Goal: Transaction & Acquisition: Obtain resource

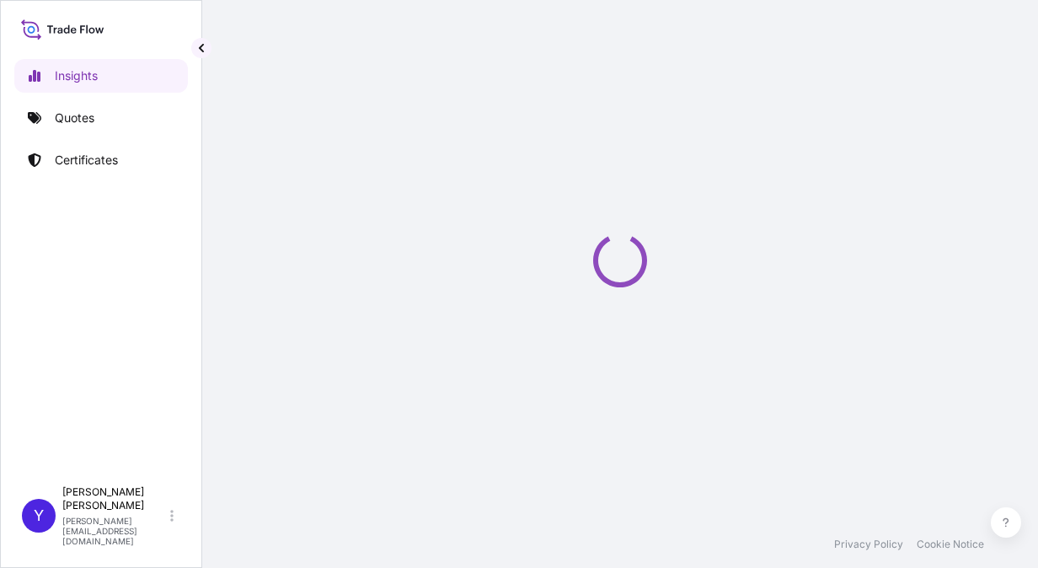
select select "2025"
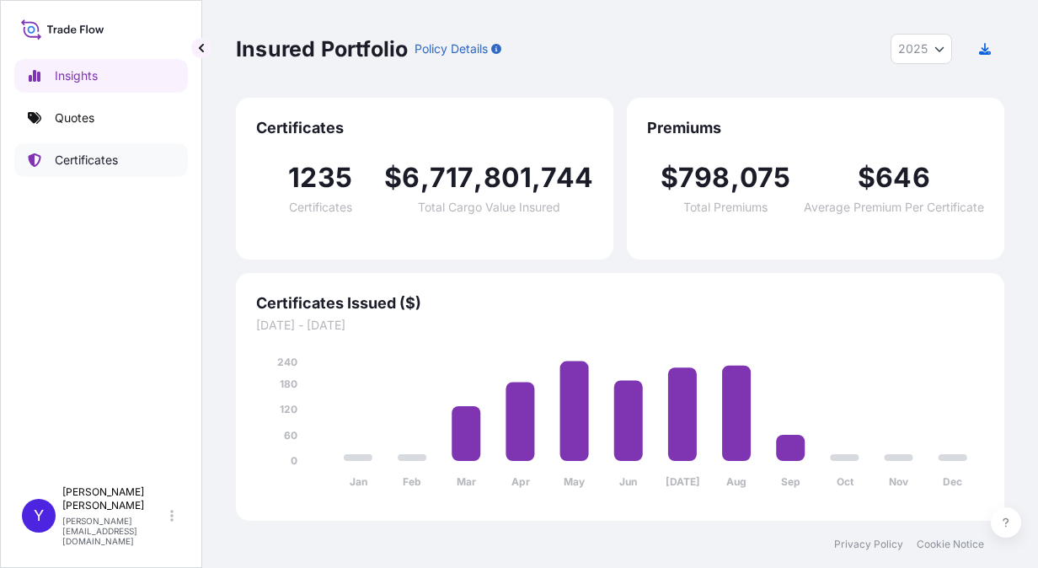
click at [104, 167] on p "Certificates" at bounding box center [86, 160] width 63 height 17
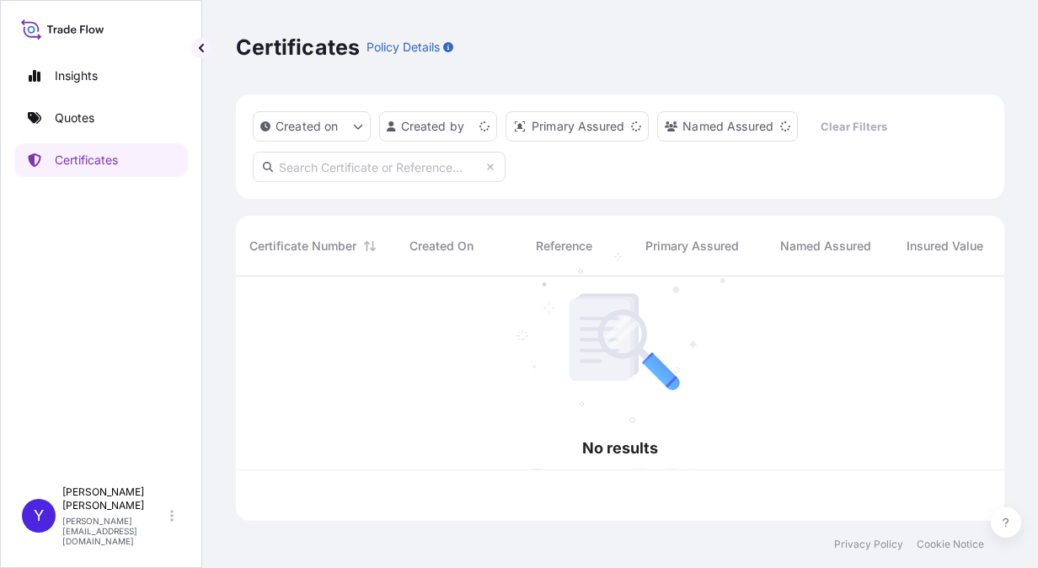
scroll to position [241, 755]
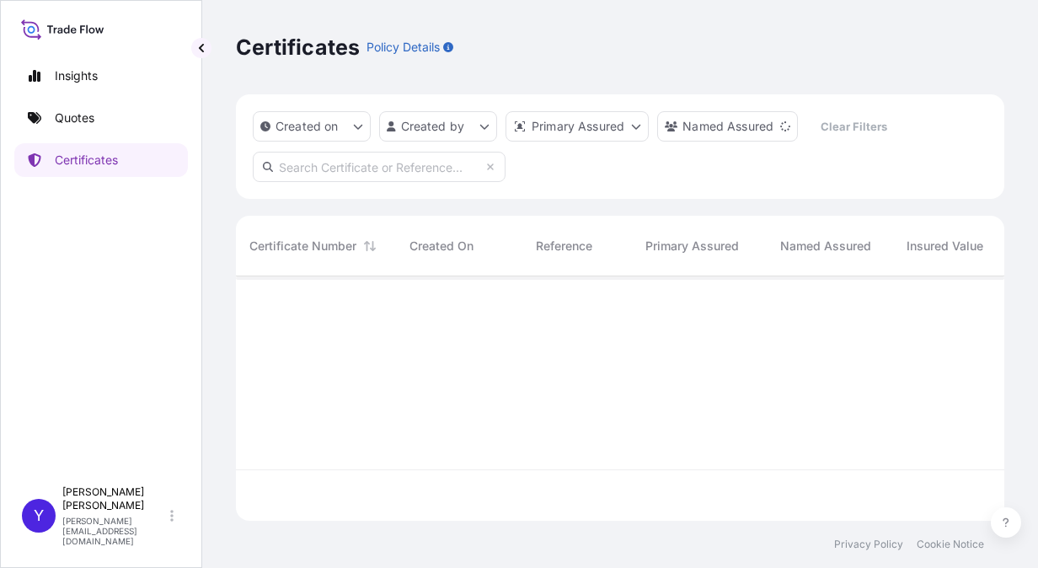
click at [431, 160] on input "text" at bounding box center [379, 167] width 253 height 30
type input "2"
paste input "1846-968-1"
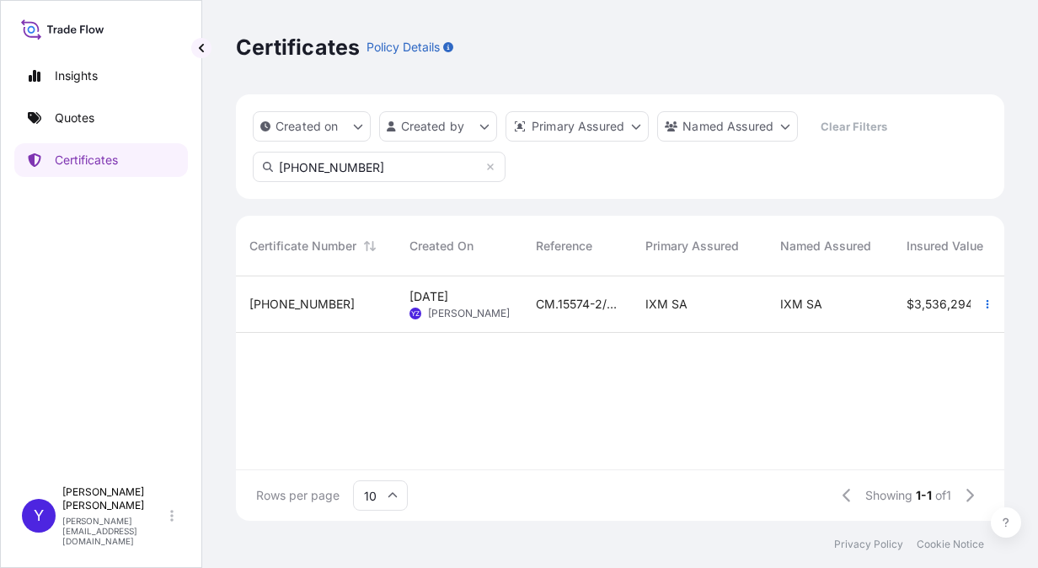
type input "31846-968-1"
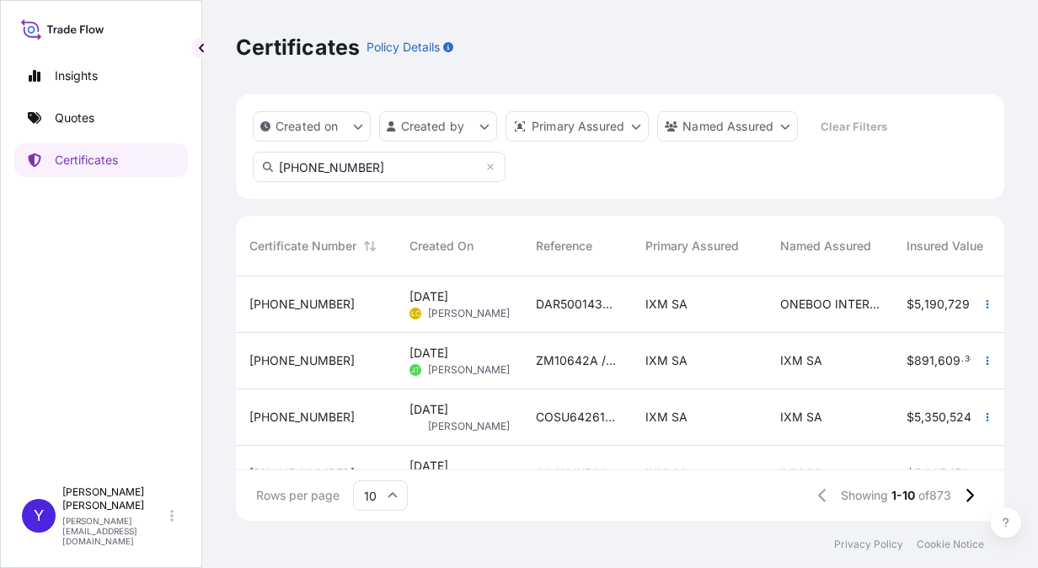
click at [516, 312] on div "18 Sep 2025 LC Lydia Chen" at bounding box center [459, 304] width 126 height 56
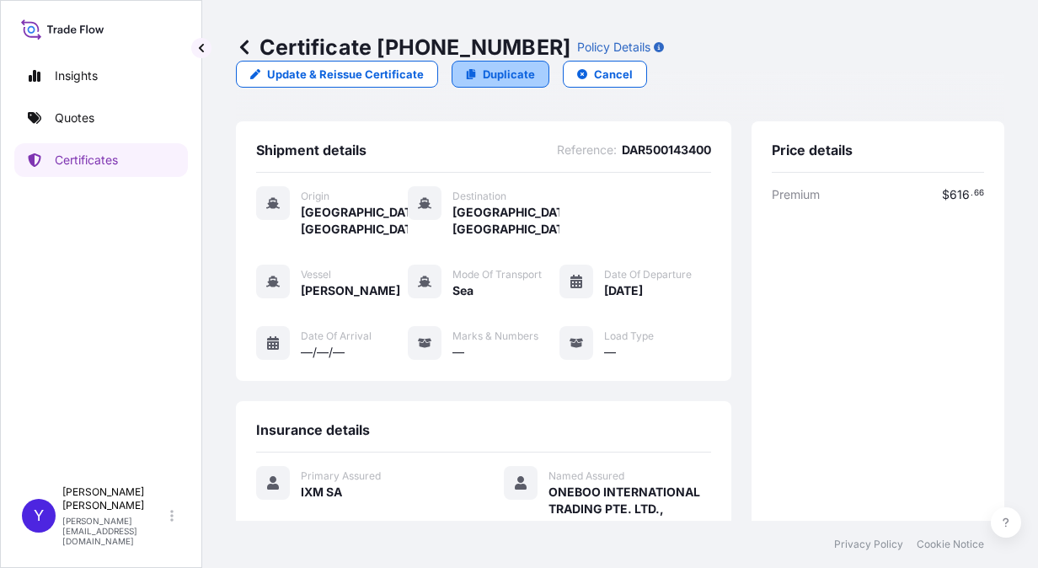
click at [474, 77] on link "Duplicate" at bounding box center [501, 74] width 98 height 27
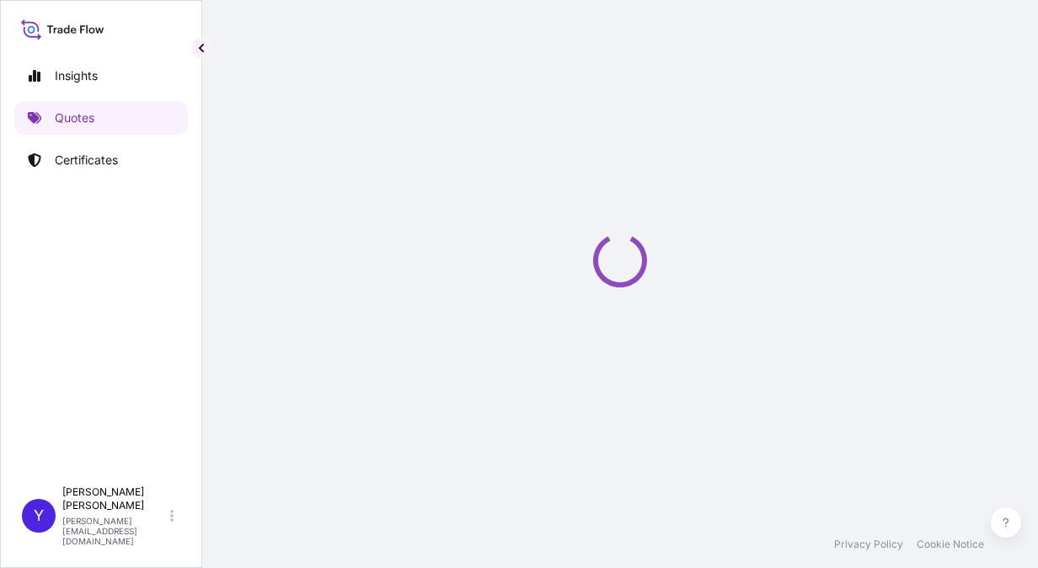
scroll to position [27, 0]
select select "Sea"
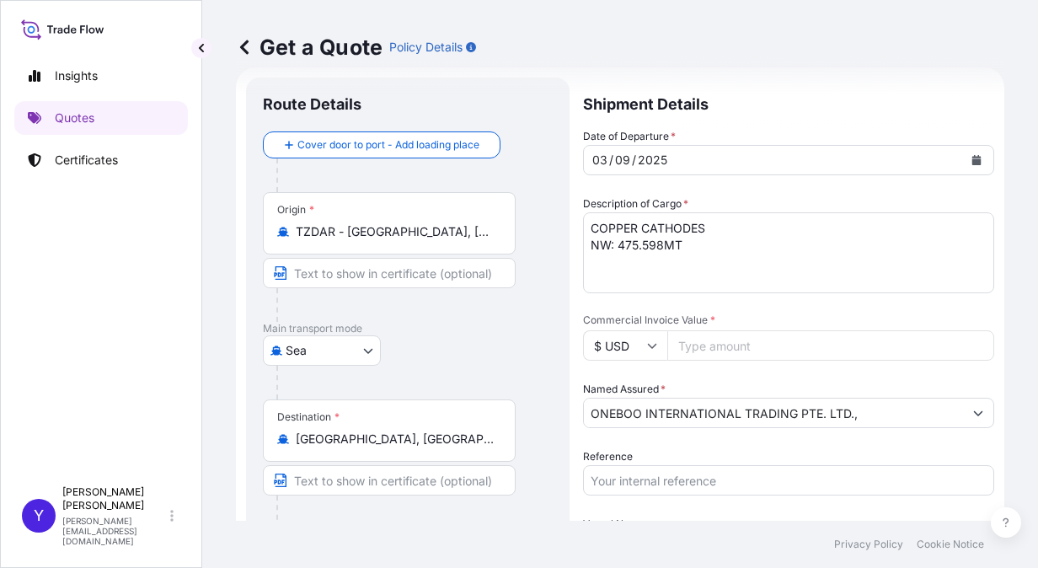
select select "31846"
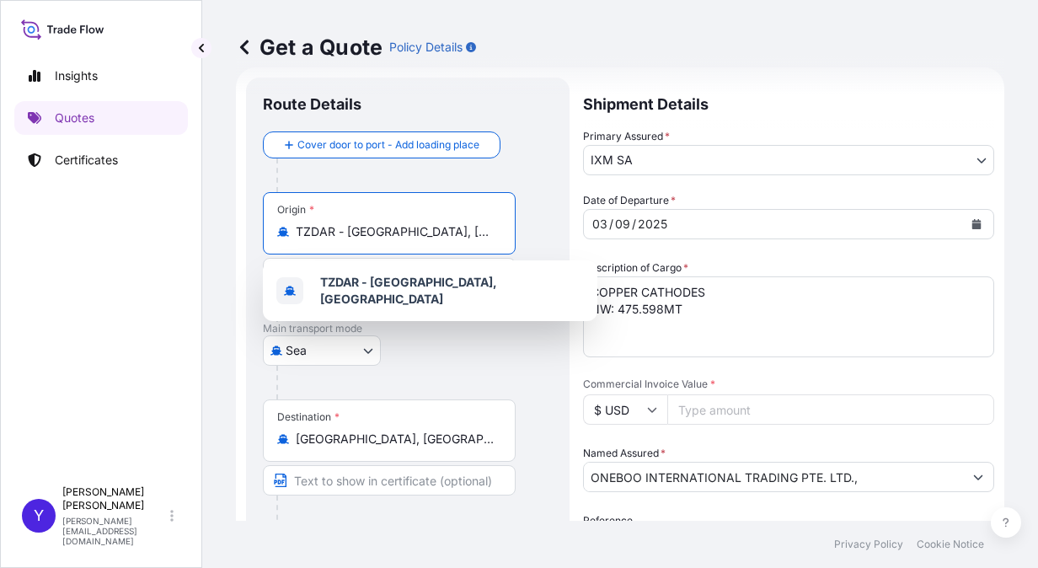
click at [493, 237] on input "TZDAR - Dar es Salaam, Tanzania" at bounding box center [395, 231] width 199 height 17
type input "T"
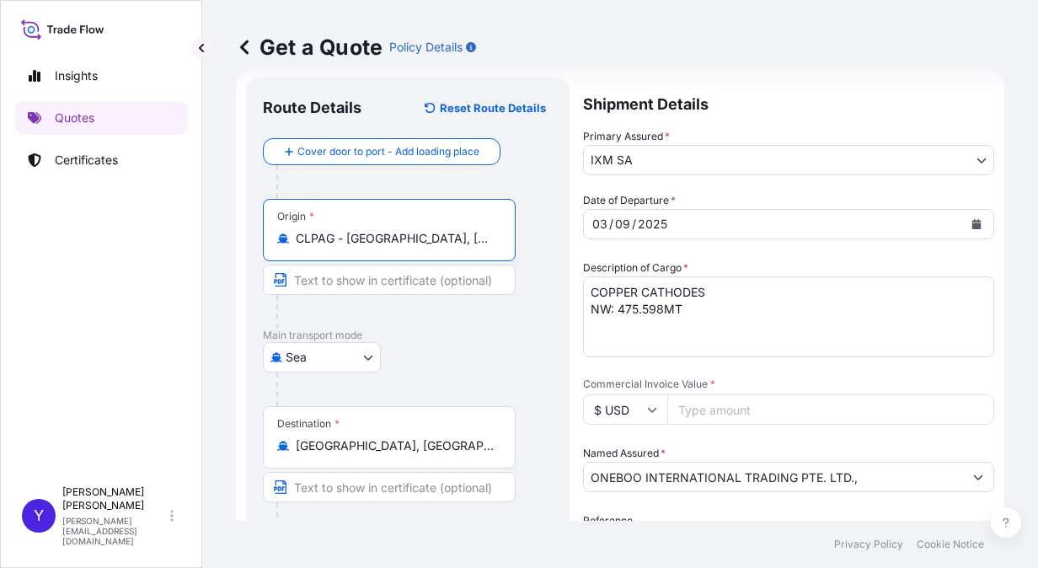
type input "CLPAG - Puerto Angamos, Chile"
click at [438, 286] on input "Text to appear on certificate" at bounding box center [389, 280] width 253 height 30
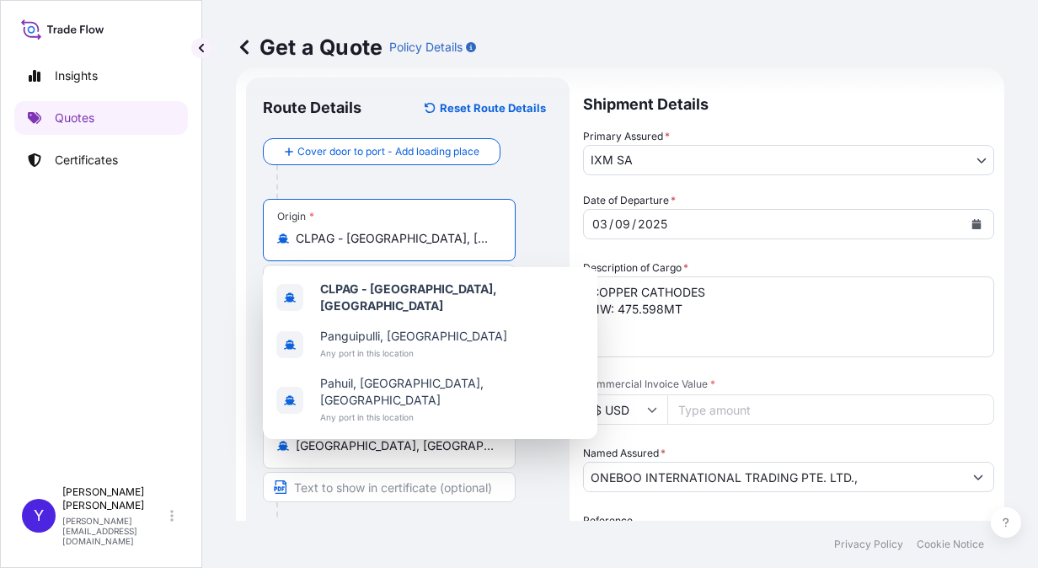
drag, startPoint x: 477, startPoint y: 239, endPoint x: 347, endPoint y: 238, distance: 129.7
click at [347, 238] on input "CLPAG - Puerto Angamos, Chile" at bounding box center [395, 238] width 199 height 17
click at [544, 211] on div "Origin * CLPAG - Puerto Angamos, Chile" at bounding box center [408, 264] width 290 height 130
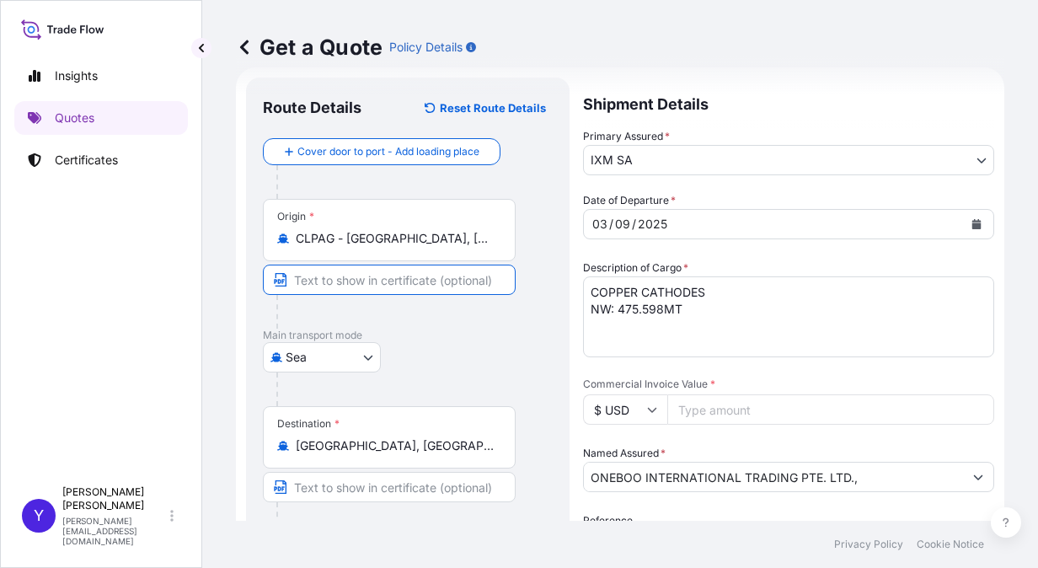
click at [382, 278] on input "Text to appear on certificate" at bounding box center [389, 280] width 253 height 30
paste input "Puerto Angamos, Chile"
type input "Puerto Angamos, Chile"
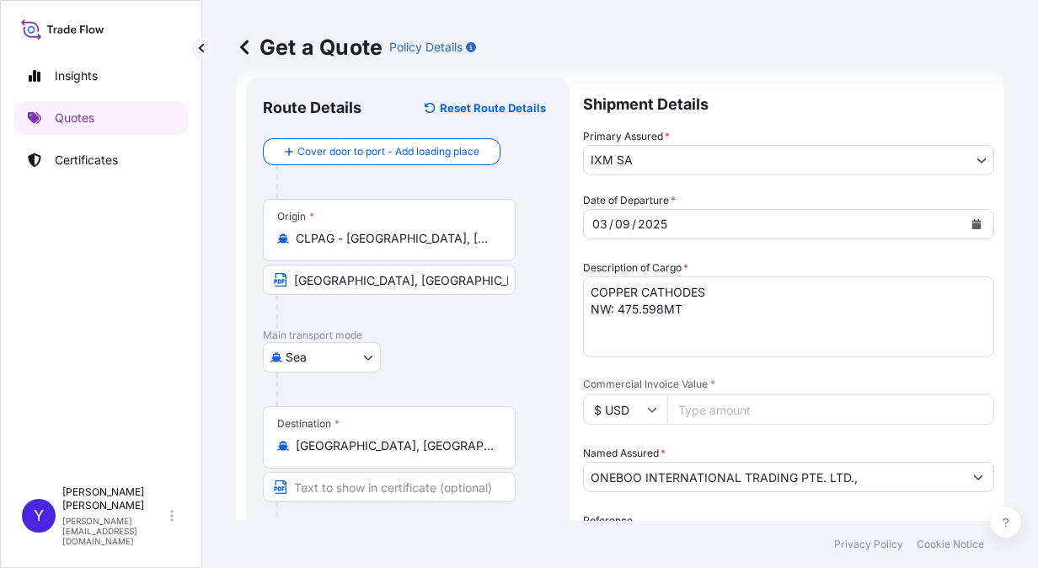
click at [451, 343] on div "Sea Air Road Mail / Parcel Post Sea" at bounding box center [408, 357] width 290 height 30
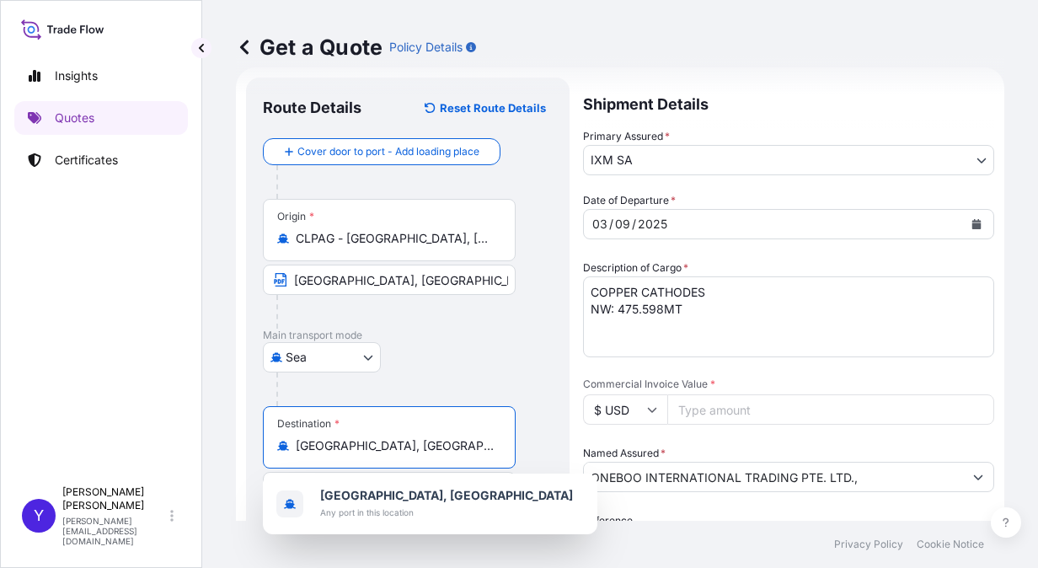
drag, startPoint x: 408, startPoint y: 449, endPoint x: 242, endPoint y: 450, distance: 166.0
click at [242, 450] on form "Route Details Reset Route Details Cover door to port - Add loading place Place …" at bounding box center [620, 448] width 768 height 762
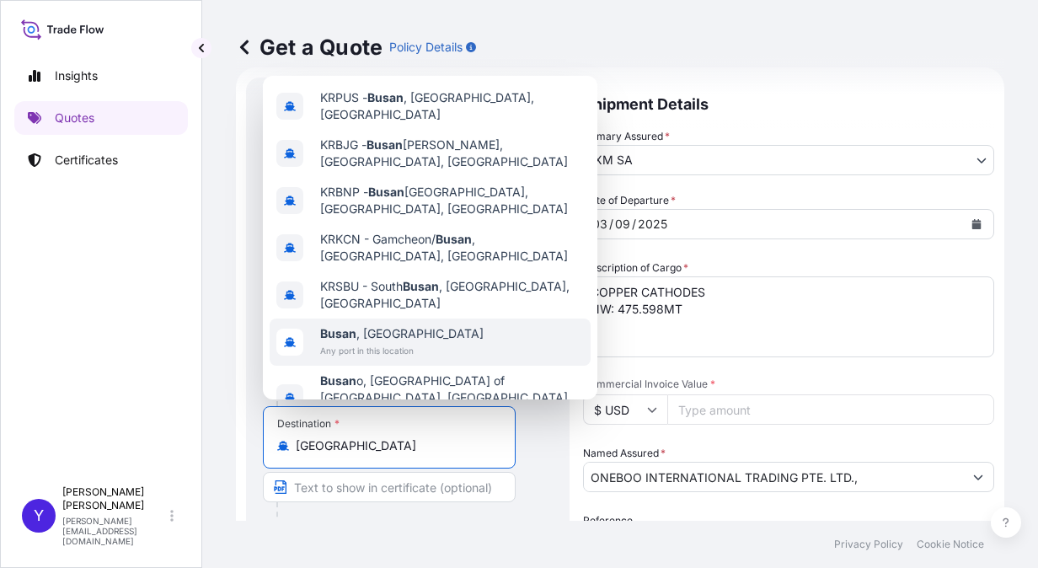
click at [394, 325] on span "Busan , South Korea" at bounding box center [401, 333] width 163 height 17
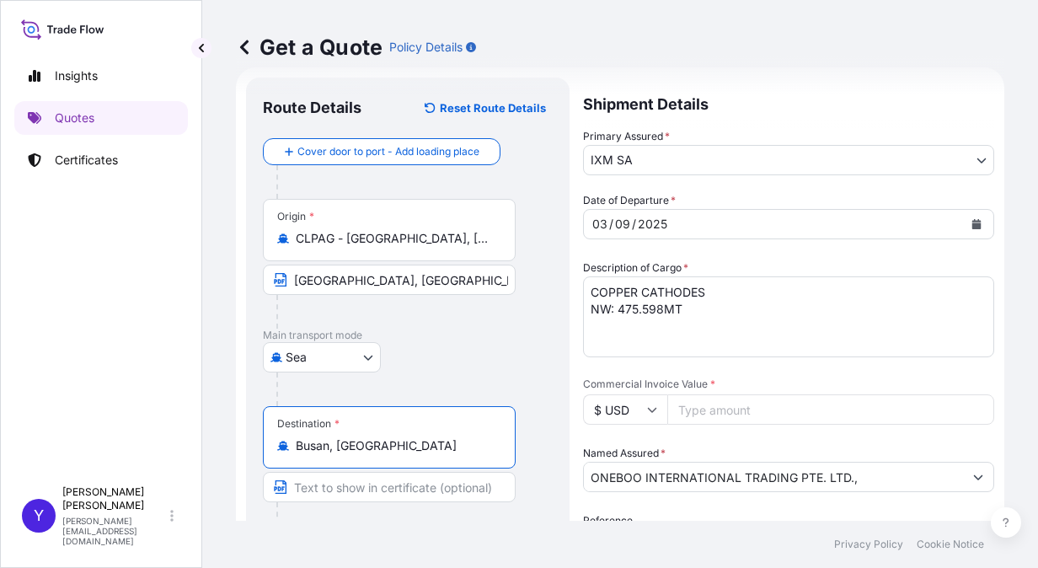
drag, startPoint x: 408, startPoint y: 446, endPoint x: 258, endPoint y: 440, distance: 150.1
click at [258, 440] on div "Route Details Reset Route Details Cover door to port - Add loading place Place …" at bounding box center [407, 449] width 323 height 742
type input "Busan, South Korea"
click at [487, 368] on div "Sea Air Road Mail / Parcel Post Sea" at bounding box center [408, 357] width 290 height 30
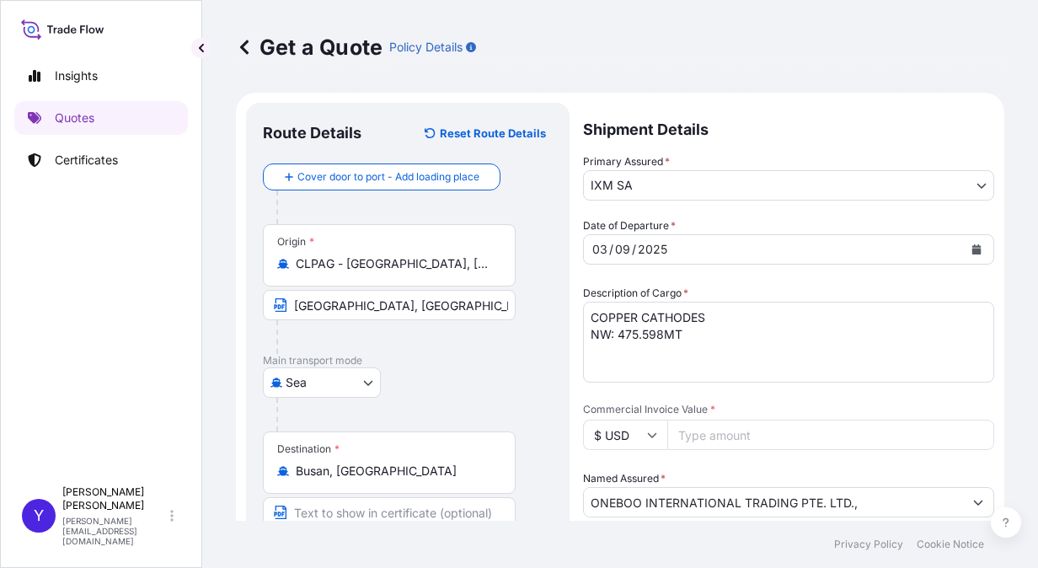
scroll to position [0, 0]
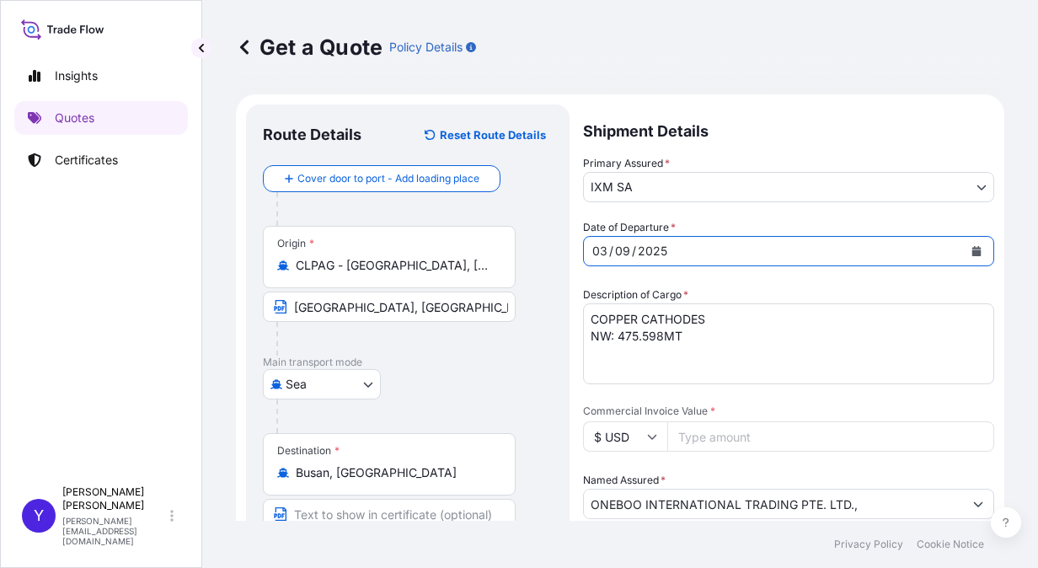
click at [660, 249] on div "2025" at bounding box center [652, 251] width 33 height 20
click at [969, 249] on button "Calendar" at bounding box center [976, 251] width 27 height 27
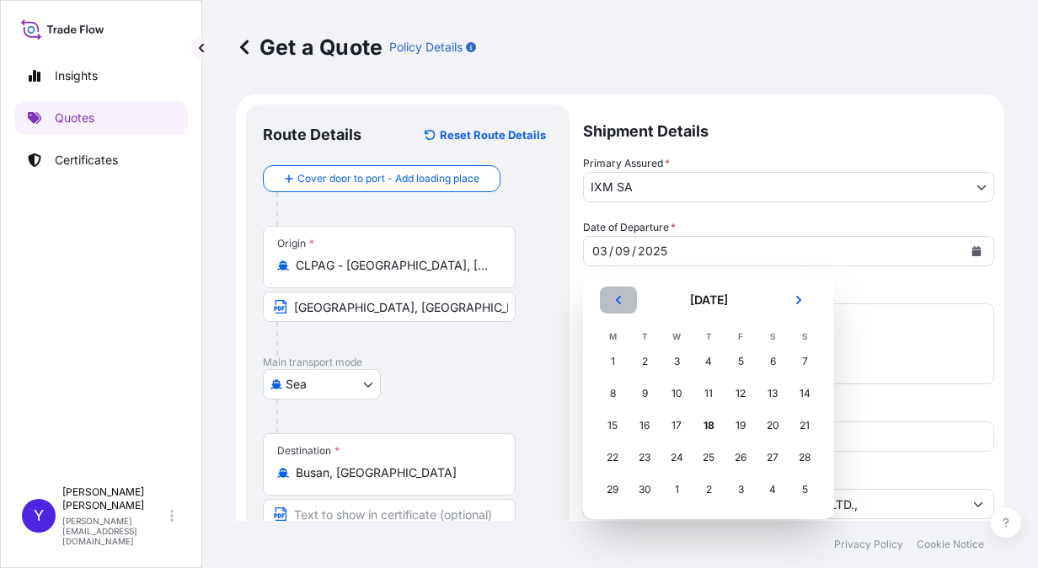
click at [617, 299] on icon "Previous" at bounding box center [618, 300] width 5 height 8
click at [808, 425] on div "17" at bounding box center [804, 425] width 30 height 30
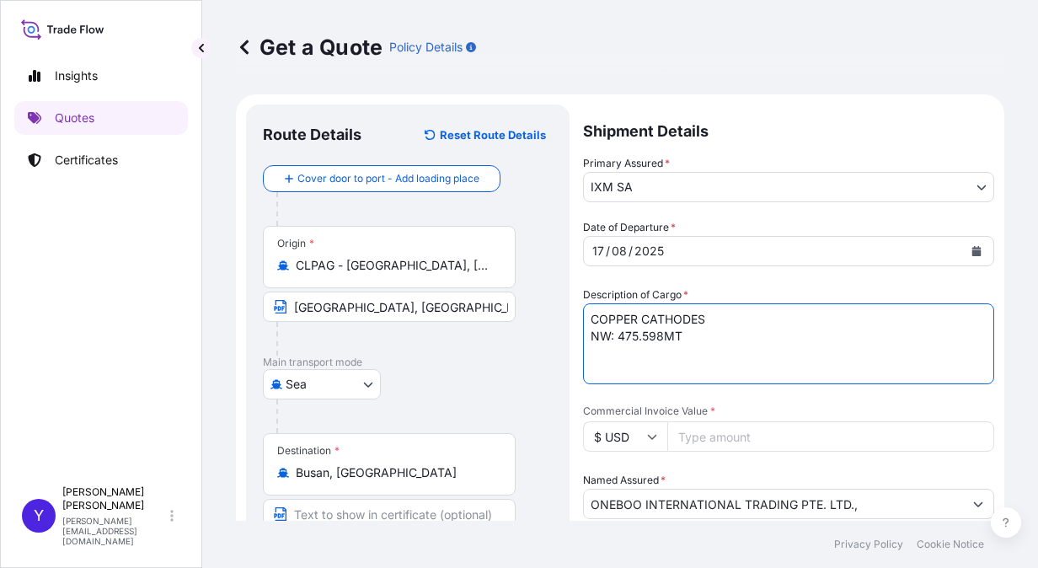
click at [735, 323] on textarea "COPPER CATHODES NW: 475.598MT" at bounding box center [788, 343] width 411 height 81
drag, startPoint x: 722, startPoint y: 337, endPoint x: 736, endPoint y: 344, distance: 15.8
click at [736, 344] on textarea "COPPER CATHODES NW: 475.598MT" at bounding box center [788, 343] width 411 height 81
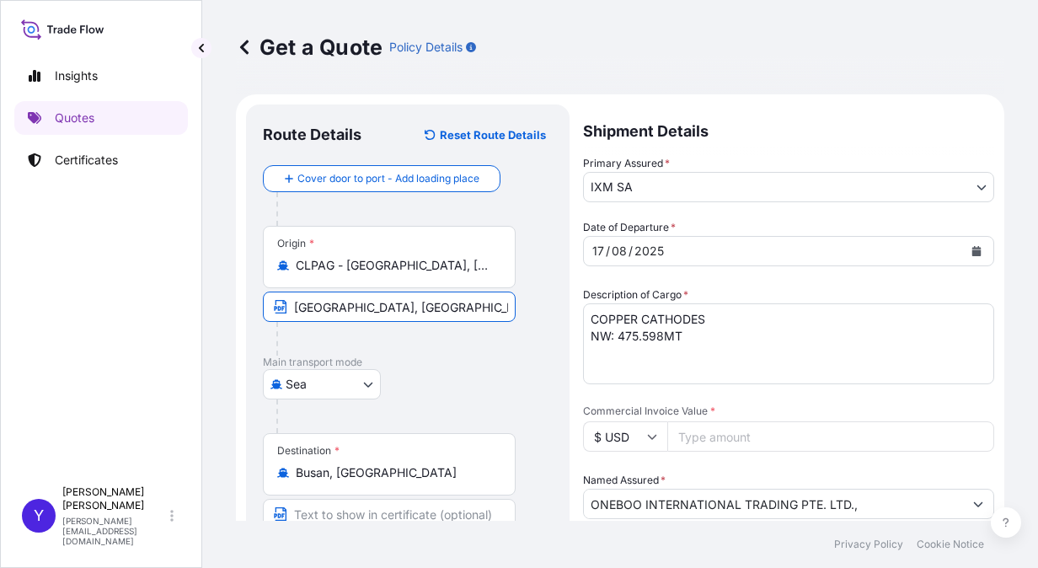
drag, startPoint x: 444, startPoint y: 301, endPoint x: 206, endPoint y: 298, distance: 237.6
click at [206, 298] on div "Get a Quote Policy Details Route Details Reset Route Details Cover door to port…" at bounding box center [620, 260] width 836 height 521
click at [89, 162] on p "Certificates" at bounding box center [86, 160] width 63 height 17
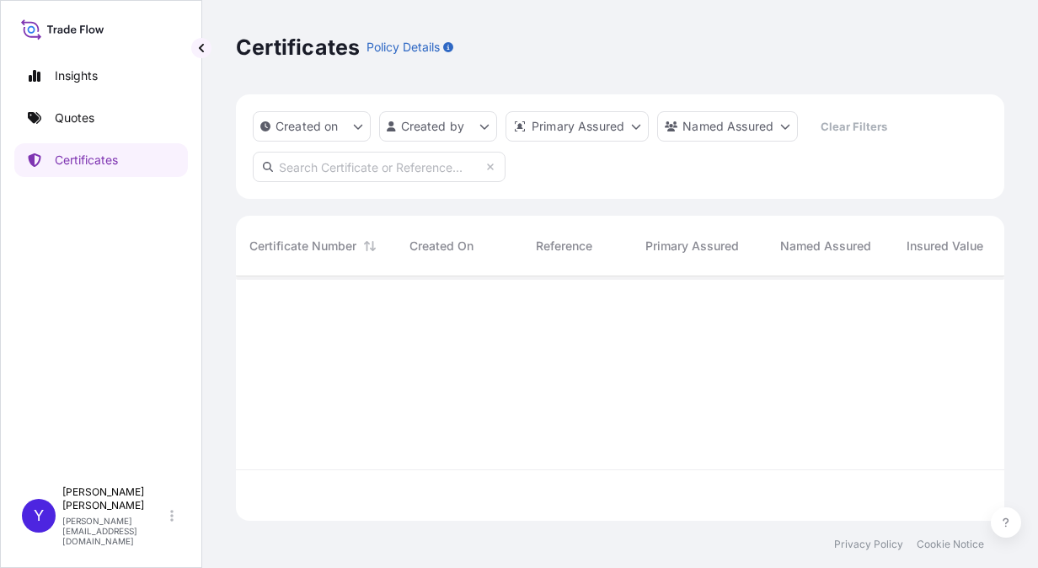
scroll to position [241, 755]
click at [682, 325] on div at bounding box center [893, 372] width 1314 height 193
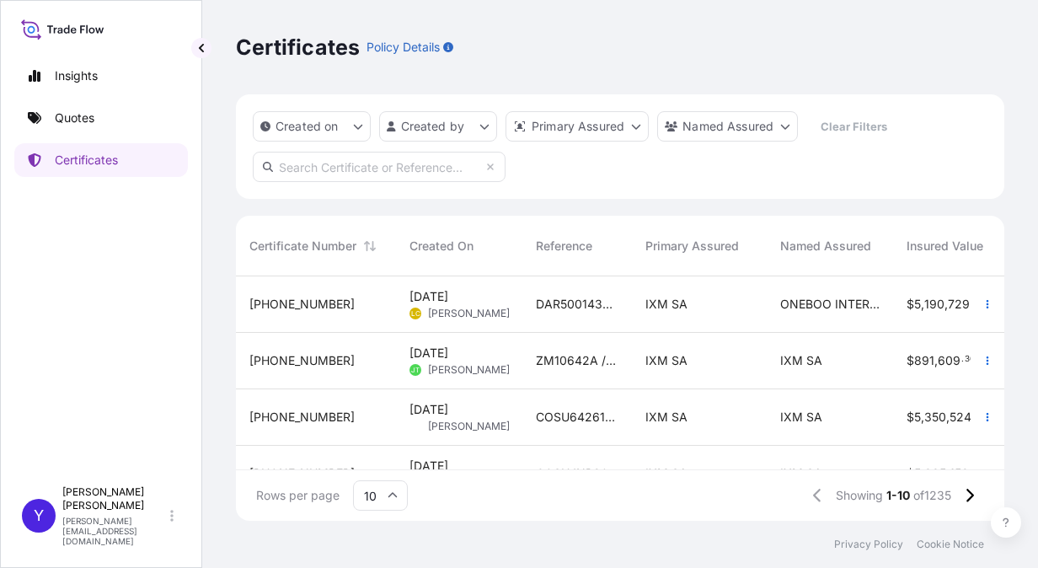
click at [391, 167] on input "text" at bounding box center [379, 167] width 253 height 30
paste input "31846-968-1"
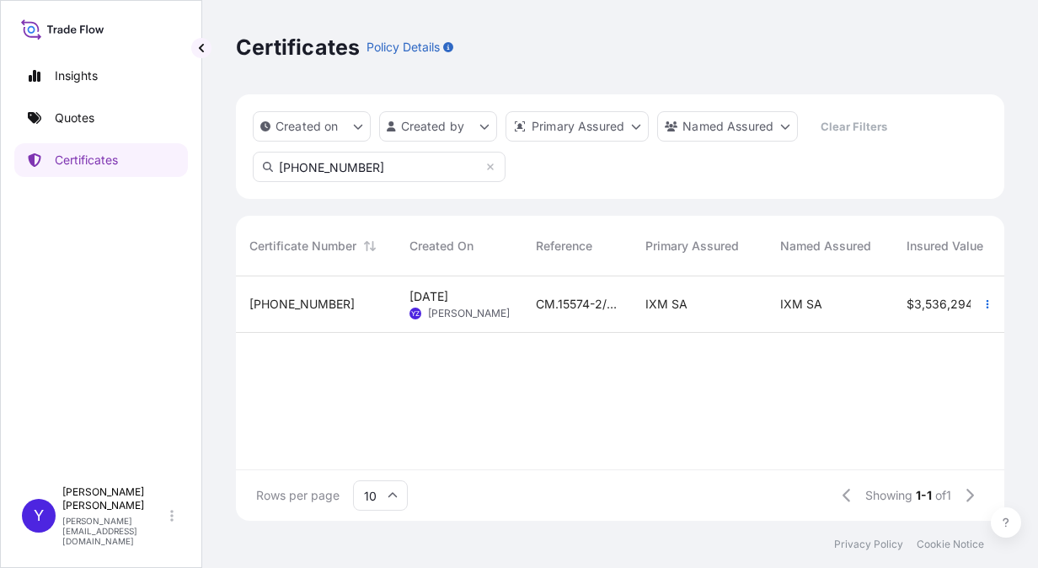
type input "31846-968-1"
click at [499, 299] on div "18 Aug 2025 YZ Yoko Zhang" at bounding box center [458, 304] width 99 height 32
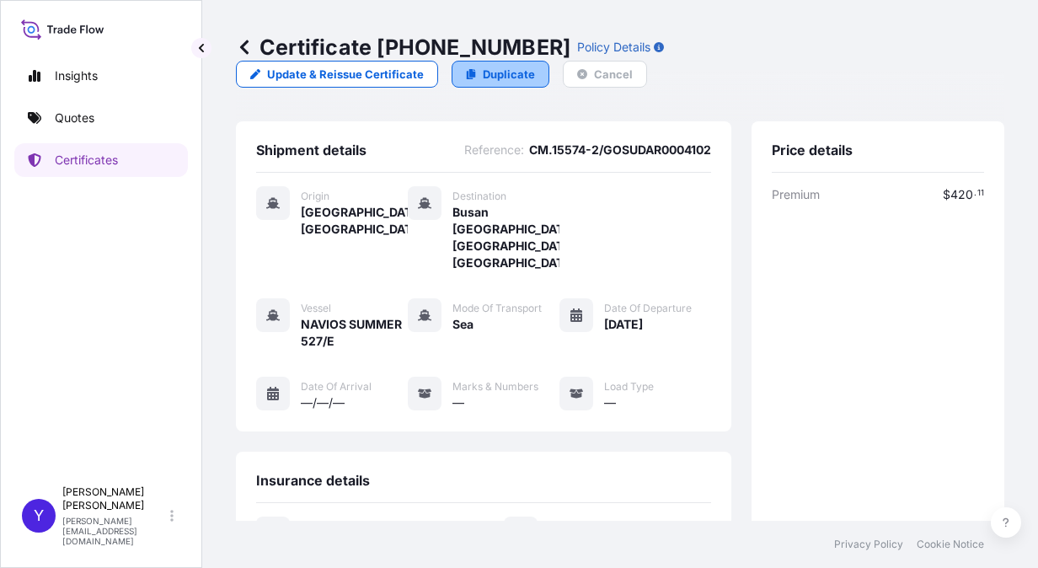
click at [483, 77] on p "Duplicate" at bounding box center [509, 74] width 52 height 17
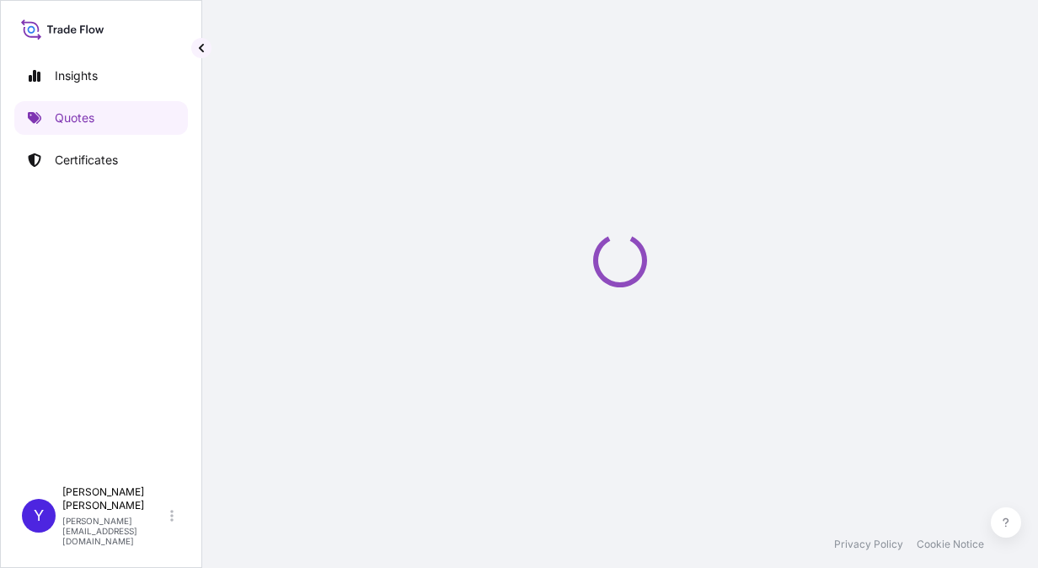
select select "Sea"
select select "31846"
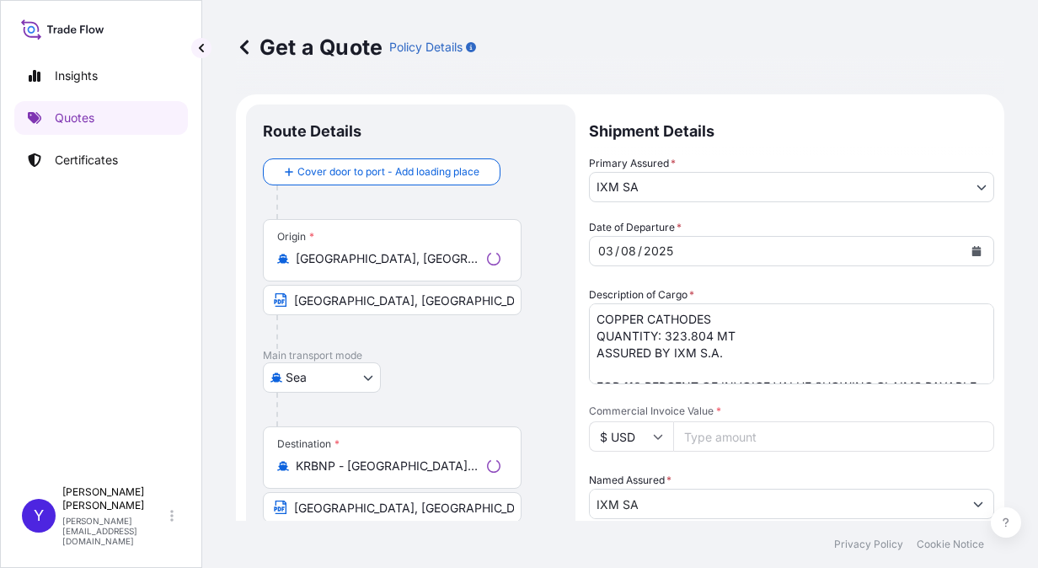
scroll to position [27, 0]
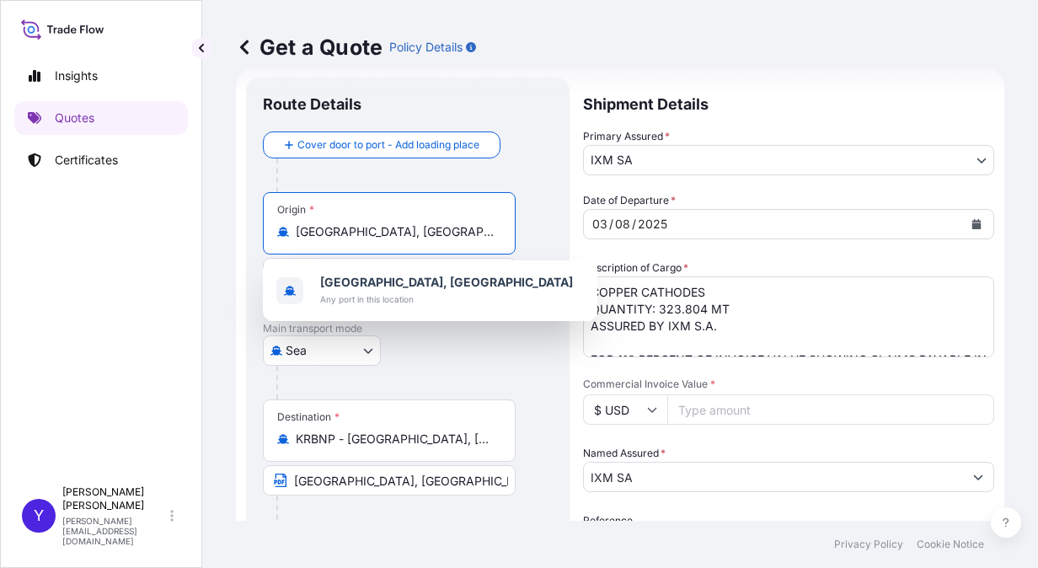
drag, startPoint x: 462, startPoint y: 233, endPoint x: 118, endPoint y: 197, distance: 345.6
click at [118, 197] on div "Insights Quotes Certificates Y Yoko Zhang yoko.zhang@ixmetals.com Get a Quote P…" at bounding box center [519, 284] width 1038 height 568
paste input "Puerto Angamos, Chile"
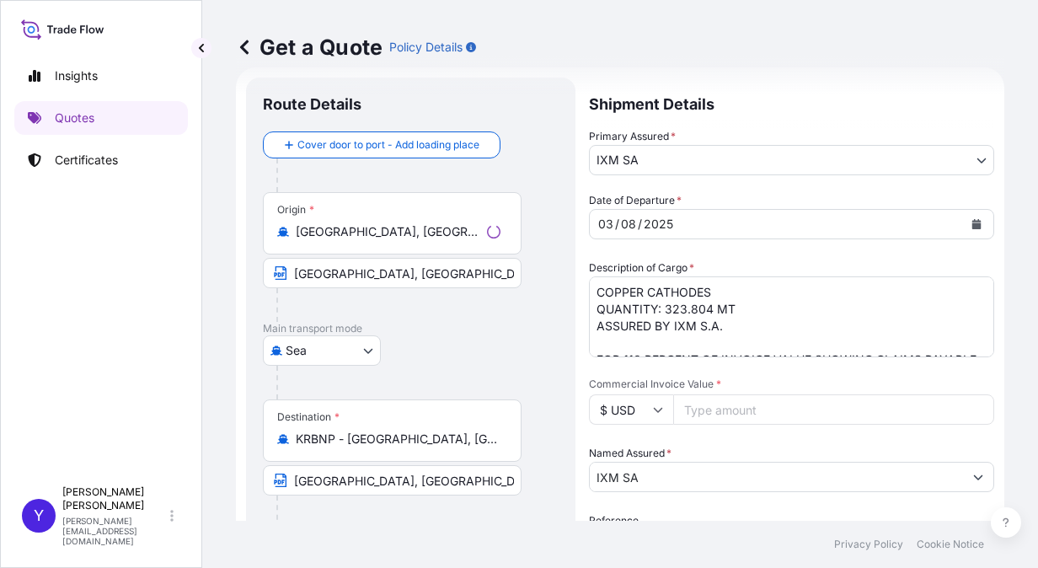
drag, startPoint x: 445, startPoint y: 240, endPoint x: 397, endPoint y: 238, distance: 48.0
click at [397, 238] on div "Origin * Dar es Salaam, Tanzania" at bounding box center [392, 223] width 259 height 62
click at [397, 238] on input "Dar es Salaam, Tanzania" at bounding box center [388, 231] width 184 height 17
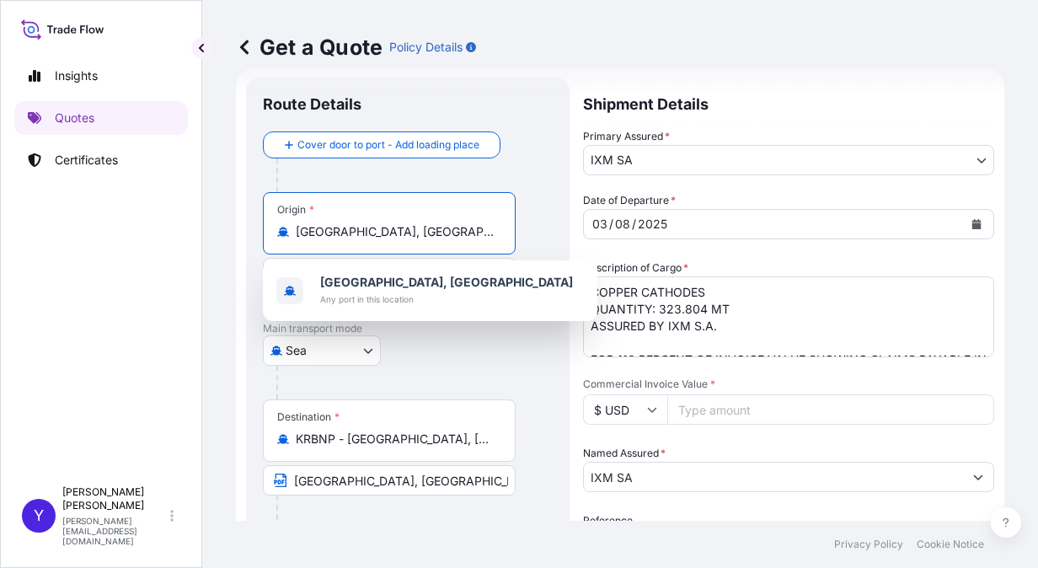
drag, startPoint x: 430, startPoint y: 229, endPoint x: 211, endPoint y: 217, distance: 219.4
click at [211, 217] on div "Get a Quote Policy Details Route Details Cover door to port - Add loading place…" at bounding box center [620, 260] width 836 height 521
drag, startPoint x: 455, startPoint y: 239, endPoint x: 0, endPoint y: 147, distance: 464.1
click at [0, 147] on html "1 option available. Insights Quotes Certificates Y Yoko Zhang yoko.zhang@ixmeta…" at bounding box center [519, 284] width 1038 height 568
paste input "Puerto Angamos, Chile"
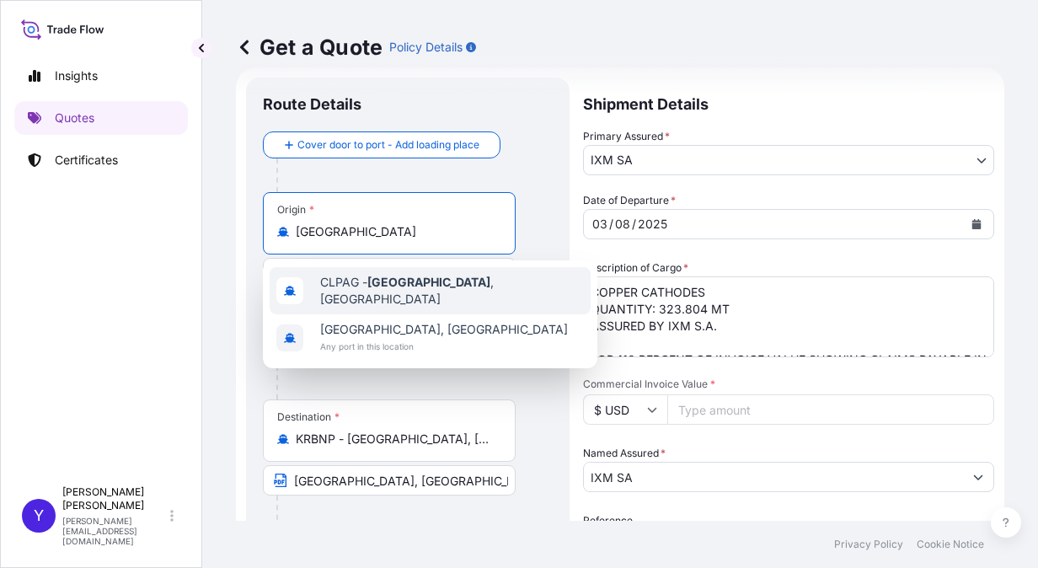
click at [350, 290] on span "CLPAG - Puerto Angamos , Chile" at bounding box center [452, 291] width 264 height 34
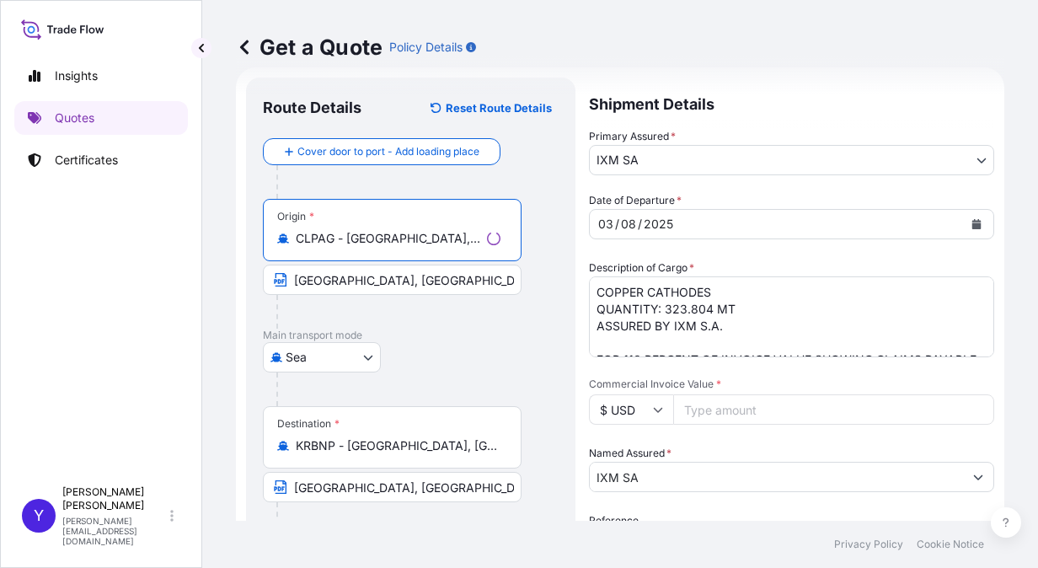
type input "CLPAG - Puerto Angamos, Chile"
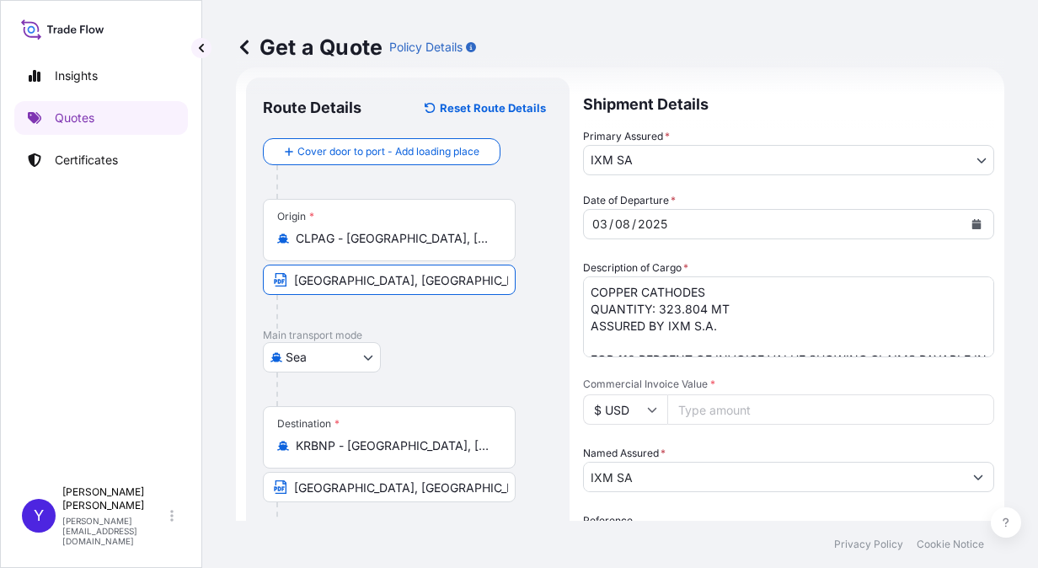
drag, startPoint x: 482, startPoint y: 281, endPoint x: 16, endPoint y: 263, distance: 466.2
click at [16, 263] on div "Insights Quotes Certificates Y Yoko Zhang yoko.zhang@ixmetals.com Get a Quote P…" at bounding box center [519, 284] width 1038 height 568
paste input "Puerto Angamos, Chile"
type input "Puerto Angamos, Chile"
click at [445, 359] on div "Sea Air Road Mail / Parcel Post Sea" at bounding box center [408, 357] width 290 height 30
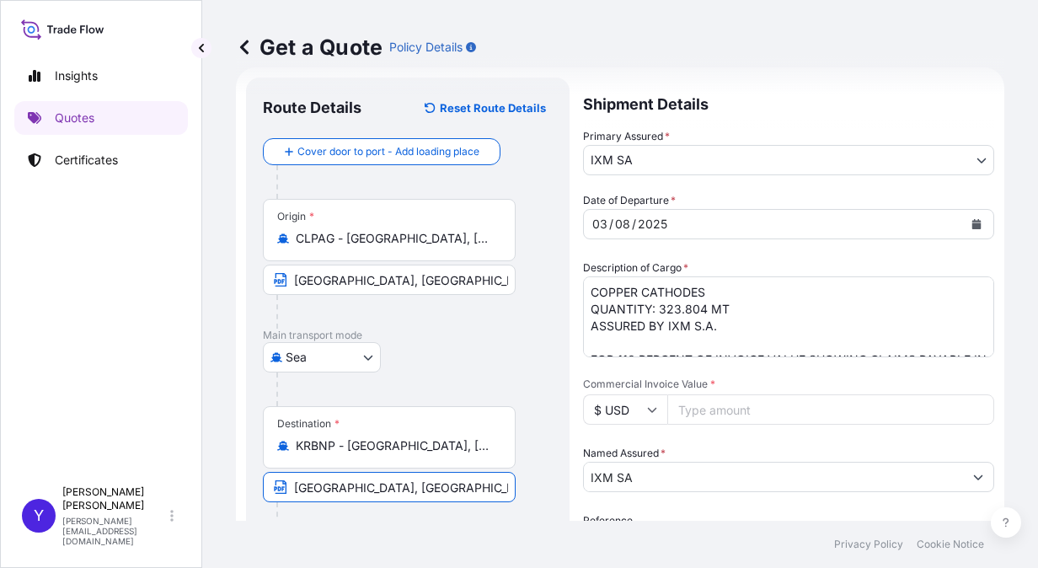
drag, startPoint x: 338, startPoint y: 487, endPoint x: 411, endPoint y: 484, distance: 73.4
click at [411, 484] on input "BUSAN NEW PORT, SOUTH KOREA" at bounding box center [389, 487] width 253 height 30
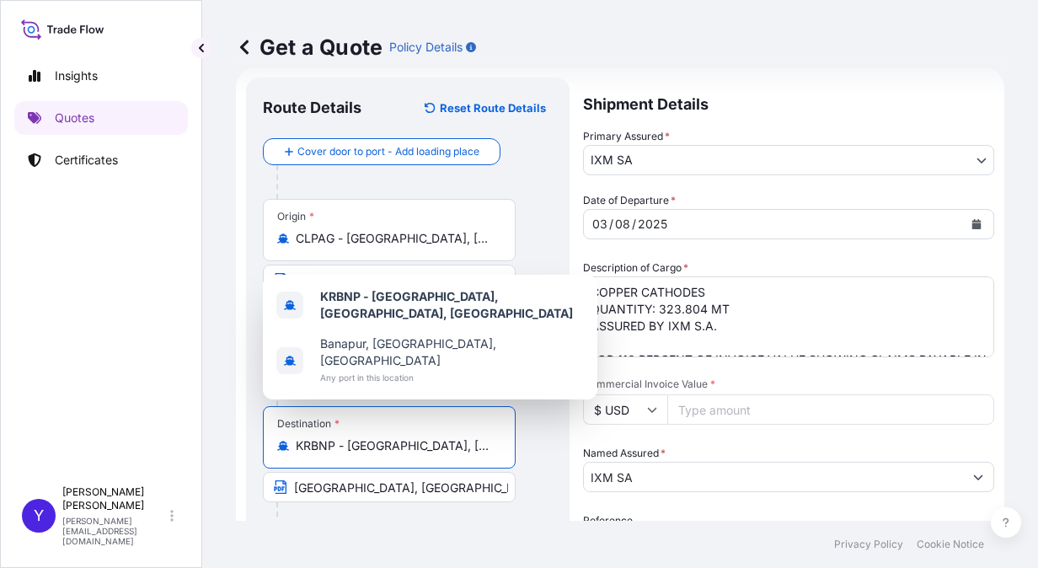
scroll to position [0, 20]
drag, startPoint x: 296, startPoint y: 448, endPoint x: 689, endPoint y: 447, distance: 393.4
click at [689, 447] on form "Route Details Reset Route Details Cover door to port - Add loading place Place …" at bounding box center [620, 448] width 768 height 762
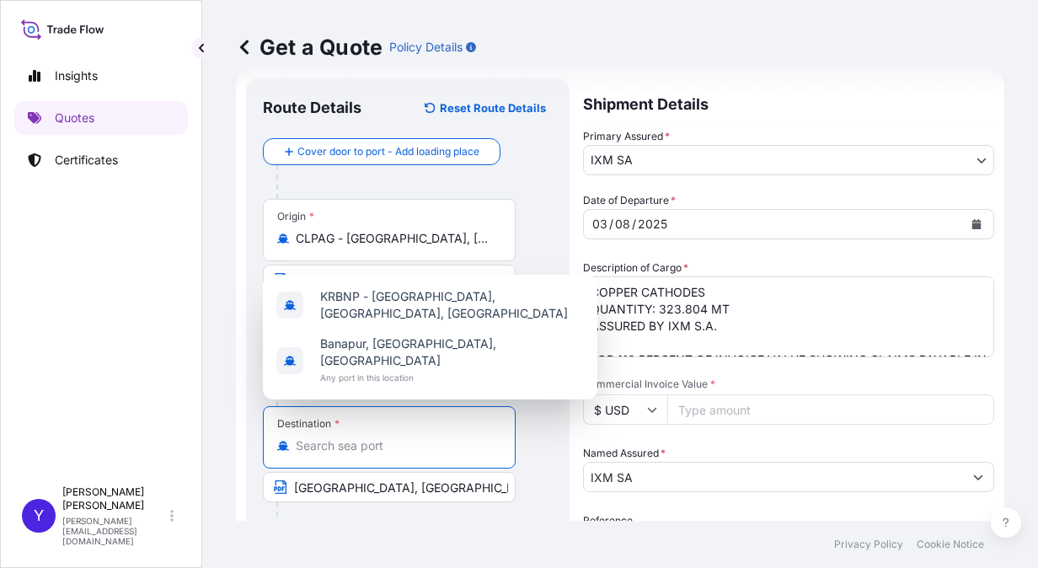
scroll to position [0, 0]
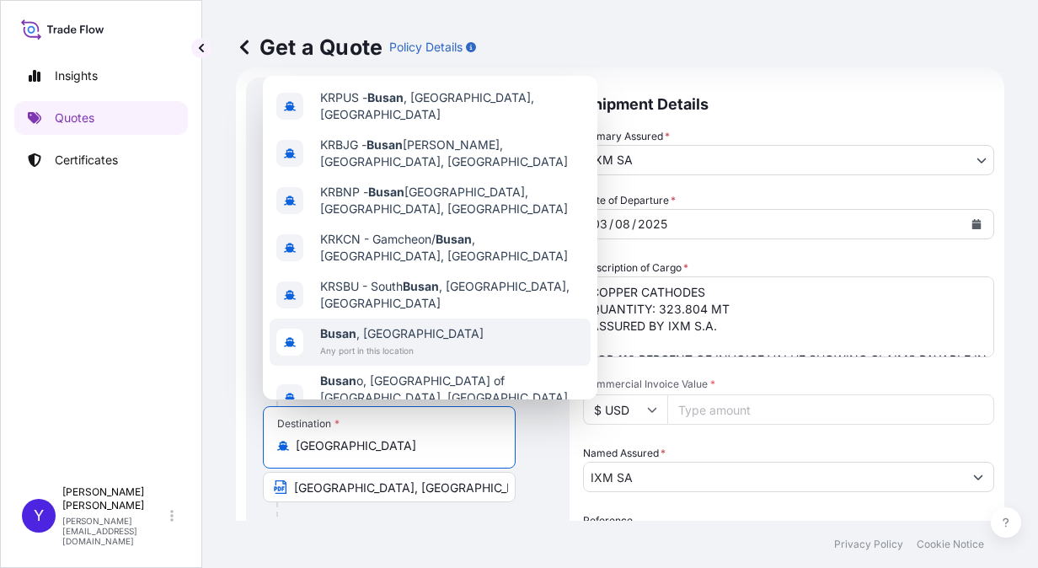
click at [360, 325] on span "Busan , South Korea" at bounding box center [401, 333] width 163 height 17
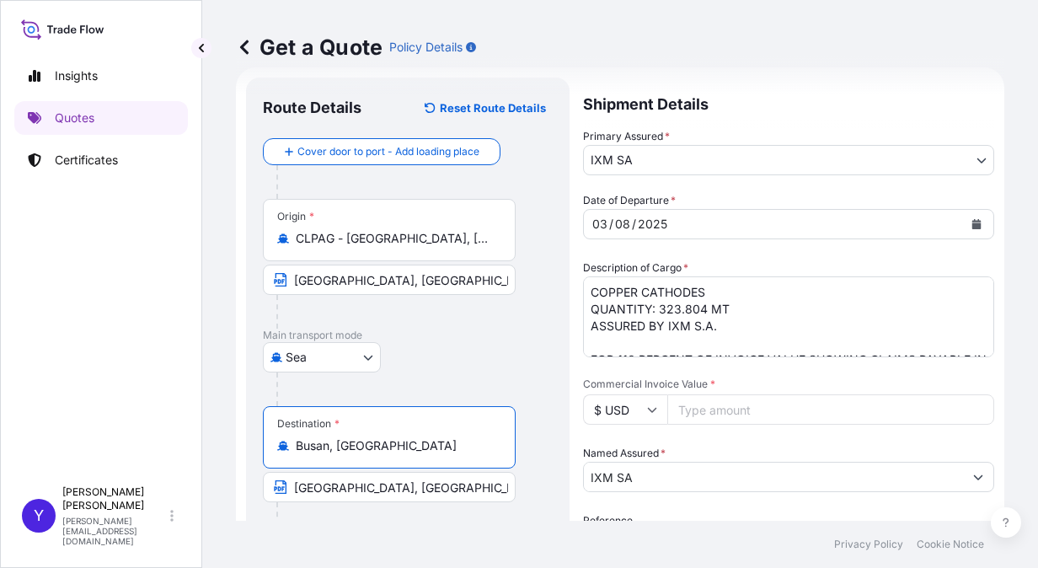
type input "Busan, South Korea"
drag, startPoint x: 494, startPoint y: 488, endPoint x: 203, endPoint y: 463, distance: 291.7
click at [203, 463] on div "Get a Quote Policy Details Route Details Reset Route Details Cover door to port…" at bounding box center [620, 260] width 836 height 521
click at [436, 524] on footer "Privacy Policy Cookie Notice" at bounding box center [620, 544] width 836 height 47
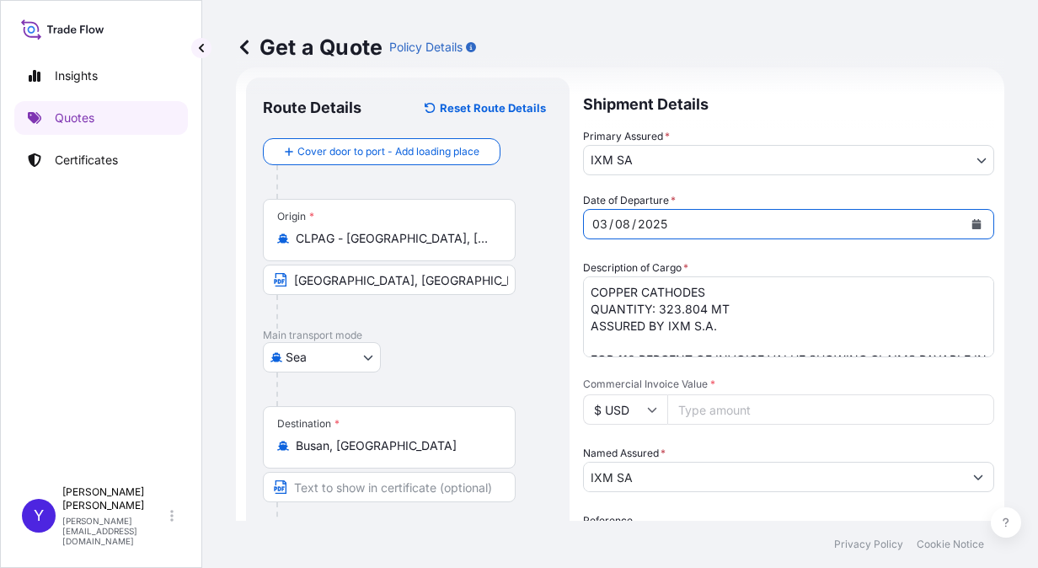
click at [699, 226] on div "03 / 08 / 2025" at bounding box center [773, 224] width 379 height 30
click at [972, 226] on icon "Calendar" at bounding box center [976, 224] width 9 height 10
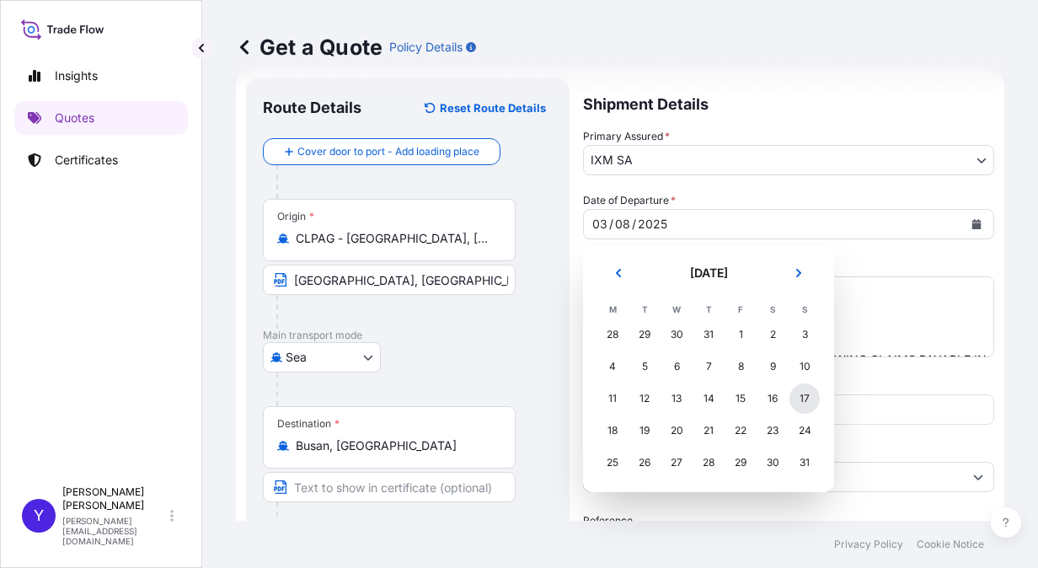
click at [808, 398] on div "17" at bounding box center [804, 398] width 30 height 30
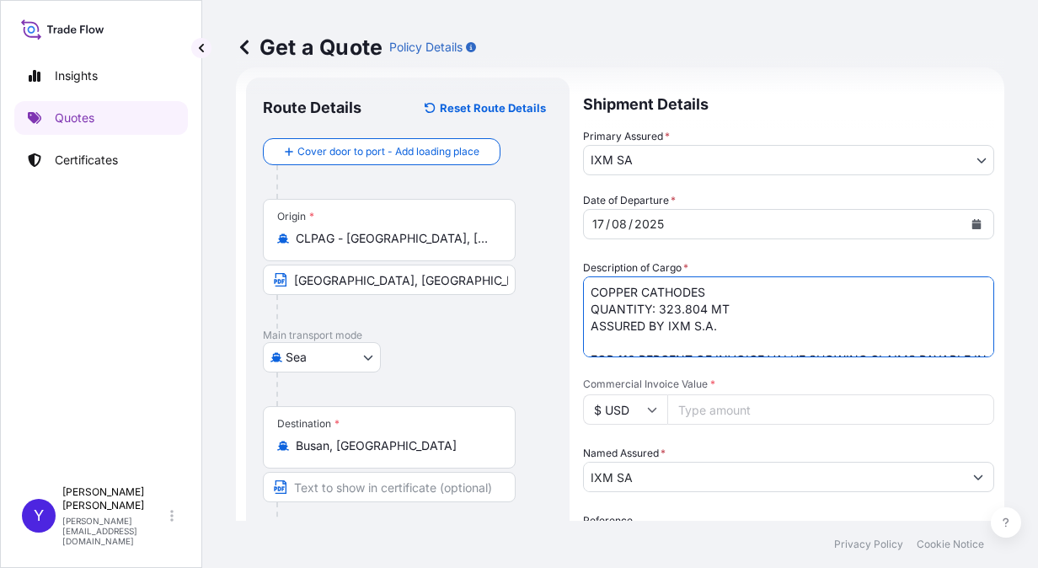
click at [703, 312] on textarea "COPPER CATHODES QUANTITY: 323.804 MT ASSURED BY IXM S.A. FOR 110 PERCENT OF INV…" at bounding box center [788, 316] width 411 height 81
drag, startPoint x: 735, startPoint y: 298, endPoint x: 547, endPoint y: 284, distance: 189.2
click at [547, 284] on form "Route Details Reset Route Details Cover door to port - Add loading place Place …" at bounding box center [620, 448] width 768 height 762
paste textarea "LME REGISTERED GRADE A COPPER CATHODES"
click at [778, 336] on textarea "COPPER CATHODES QUANTITY: 323.804 MT ASSURED BY IXM S.A. FOR 110 PERCENT OF INV…" at bounding box center [788, 316] width 411 height 81
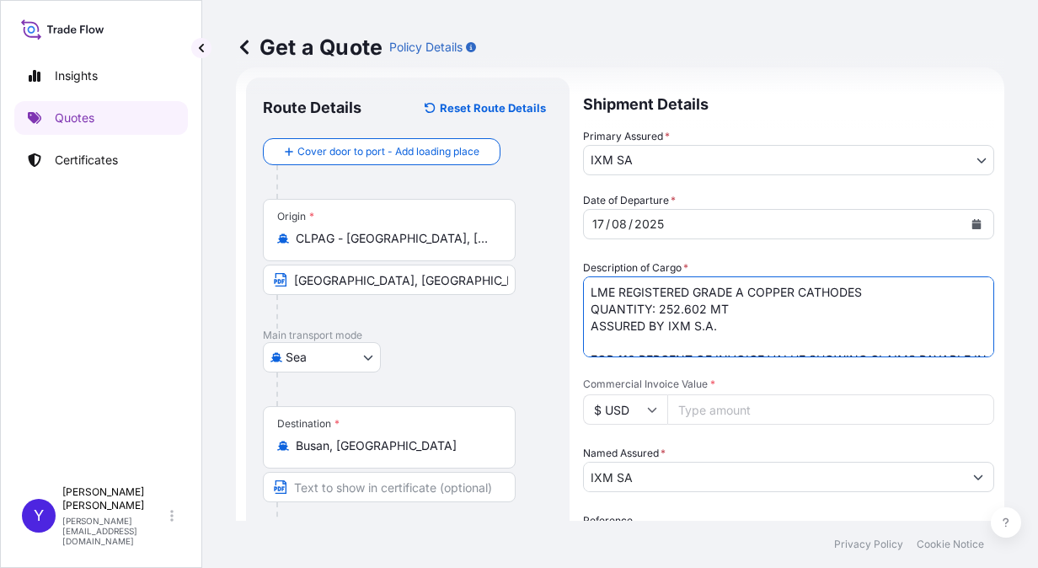
scroll to position [136, 0]
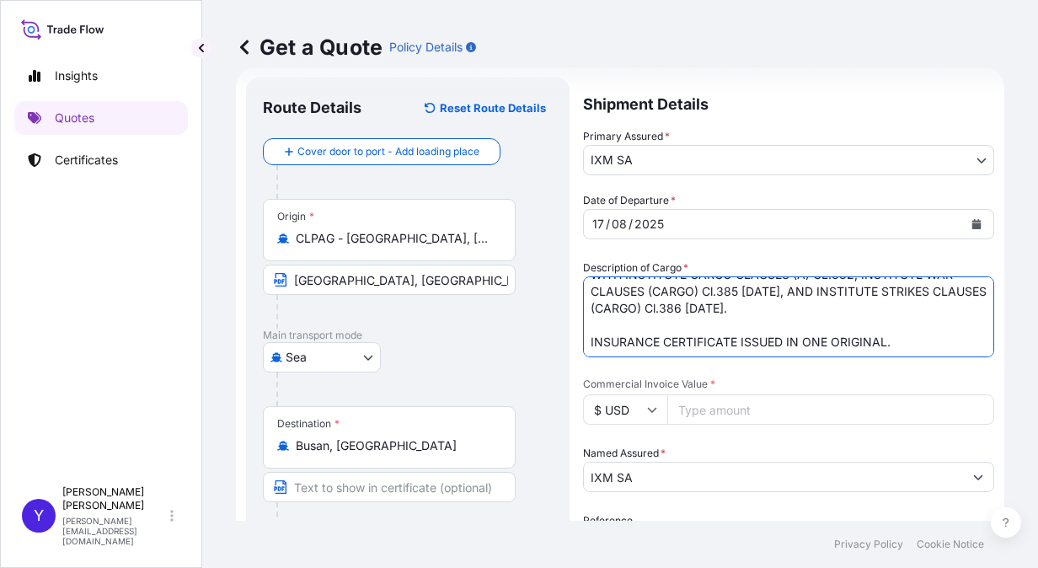
type textarea "LME REGISTERED GRADE A COPPER CATHODES QUANTITY: 252.602 MT ASSURED BY IXM S.A.…"
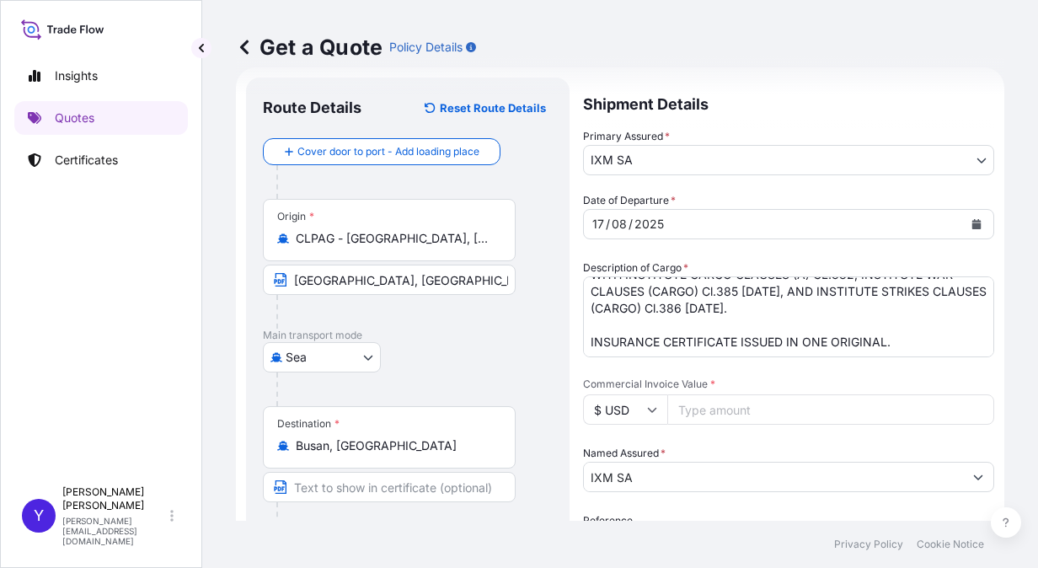
click at [703, 406] on input "Commercial Invoice Value *" at bounding box center [830, 409] width 327 height 30
paste input "2585042.98"
type input "2585042.98"
click at [740, 443] on div "Date of Departure * 17 / 08 / 2025 Cargo Category * Metals of every type and de…" at bounding box center [788, 443] width 411 height 502
click at [717, 426] on div "Date of Departure * 17 / 08 / 2025 Cargo Category * Metals of every type and de…" at bounding box center [788, 443] width 411 height 502
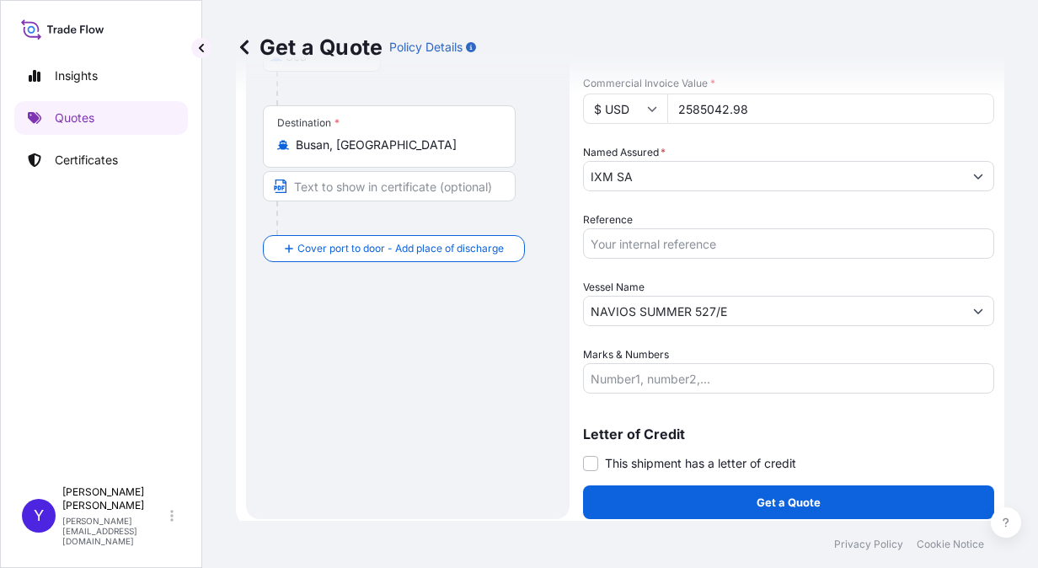
scroll to position [330, 0]
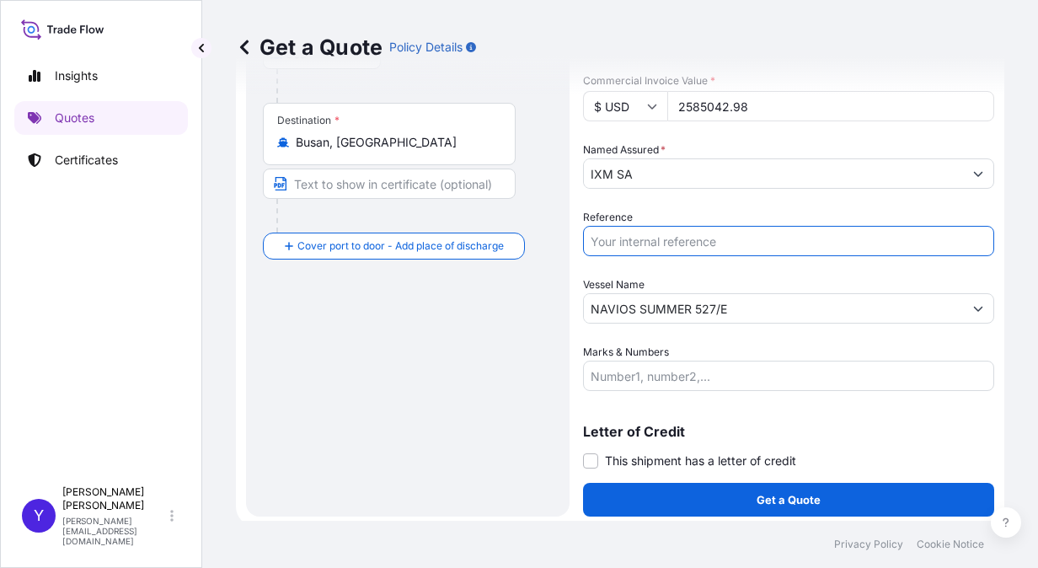
click at [670, 244] on input "Reference" at bounding box center [788, 241] width 411 height 30
paste input "CM.15575"
paste input "ONEYSCLF21146700"
type input "CM.15575/ONEYSCLF21146700"
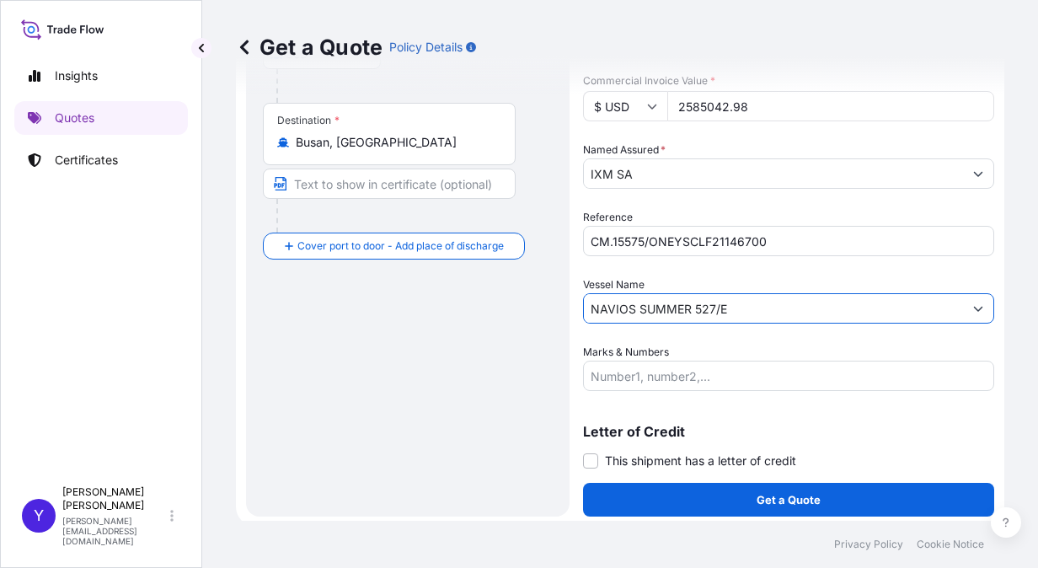
drag, startPoint x: 735, startPoint y: 310, endPoint x: 249, endPoint y: 249, distance: 489.0
click at [249, 249] on form "Route Details Reset Route Details Cover door to port - Add loading place Place …" at bounding box center [620, 145] width 768 height 762
paste input "HMM BLESSING 0035W"
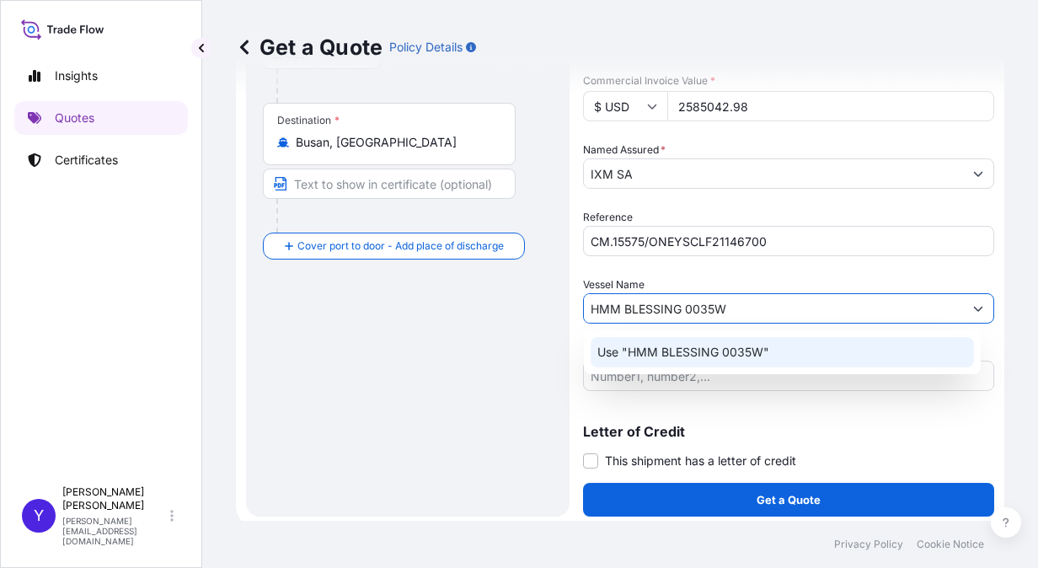
click at [640, 351] on p "Use "HMM BLESSING 0035W"" at bounding box center [683, 352] width 172 height 17
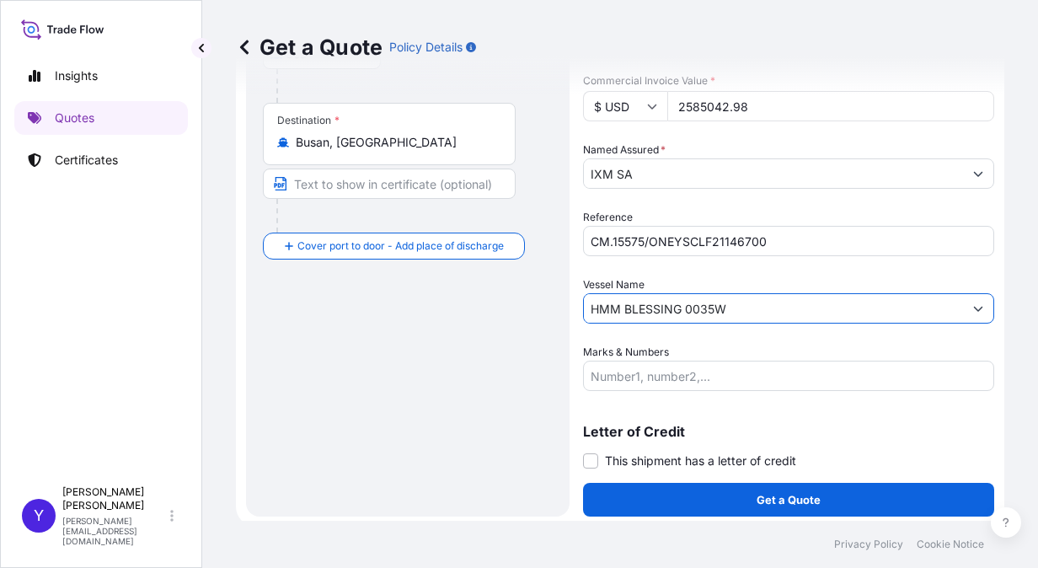
type input "HMM BLESSING 0035W"
click at [469, 397] on div "Route Details Reset Route Details Cover door to port - Add loading place Place …" at bounding box center [408, 145] width 290 height 708
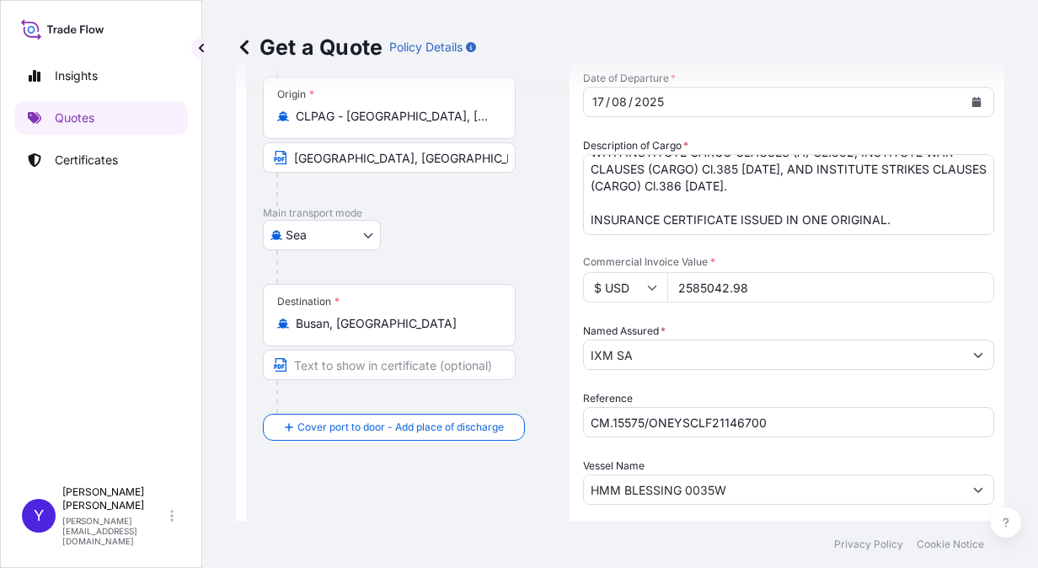
scroll to position [335, 0]
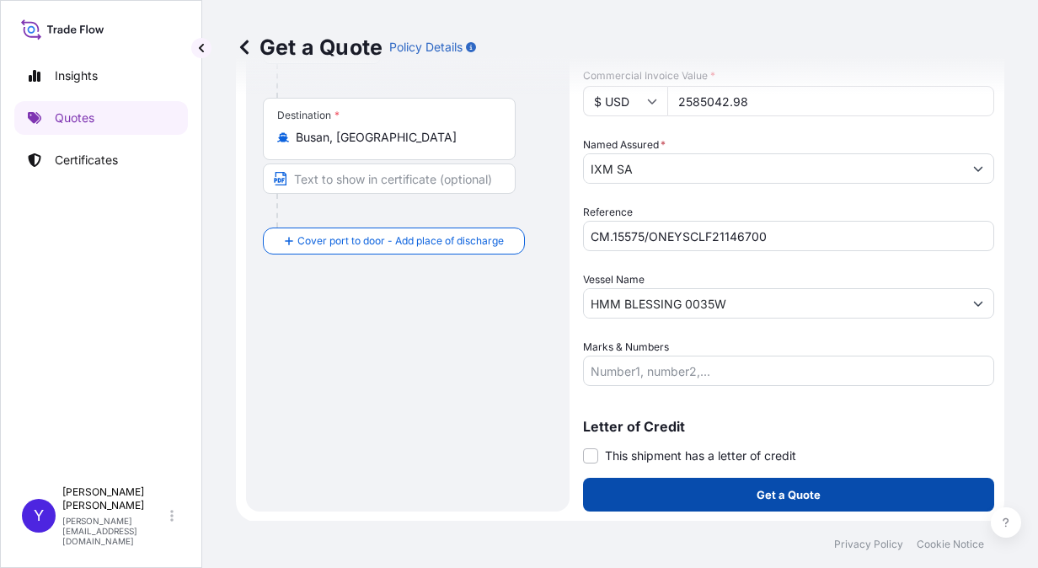
click at [629, 488] on button "Get a Quote" at bounding box center [788, 495] width 411 height 34
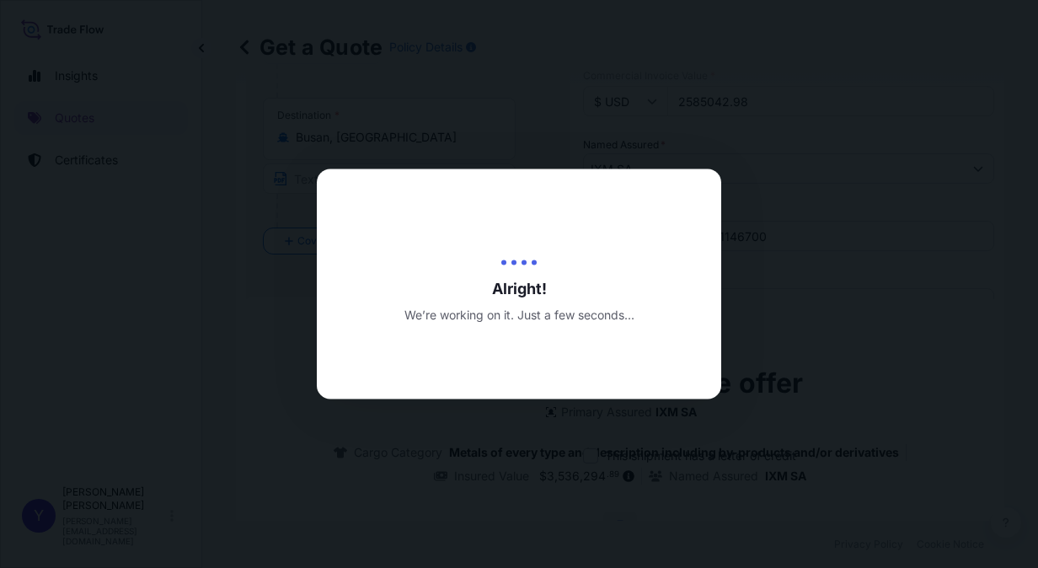
type input "18/09/2025"
select select "Sea"
select select "31846"
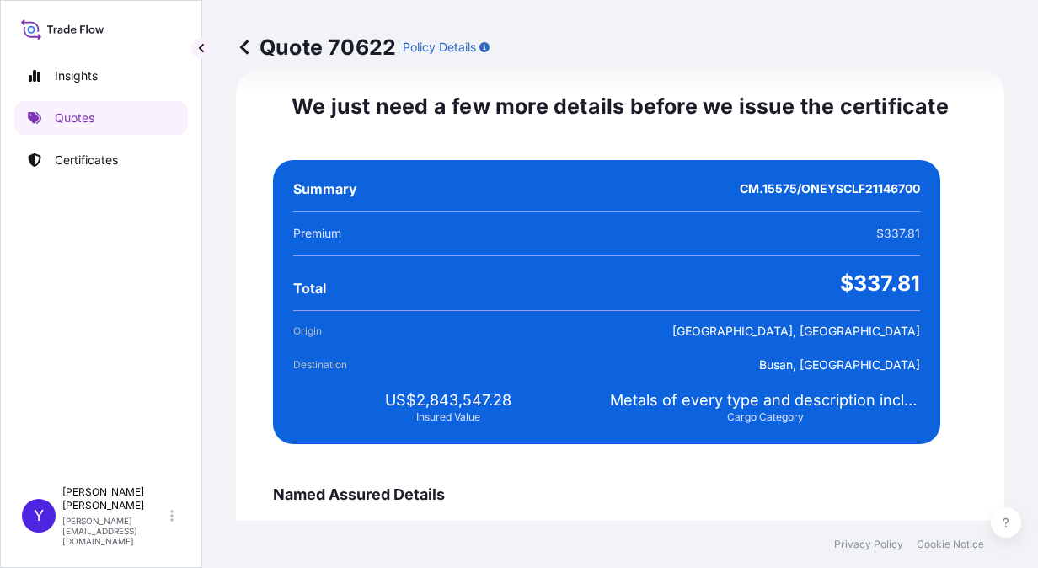
scroll to position [3062, 0]
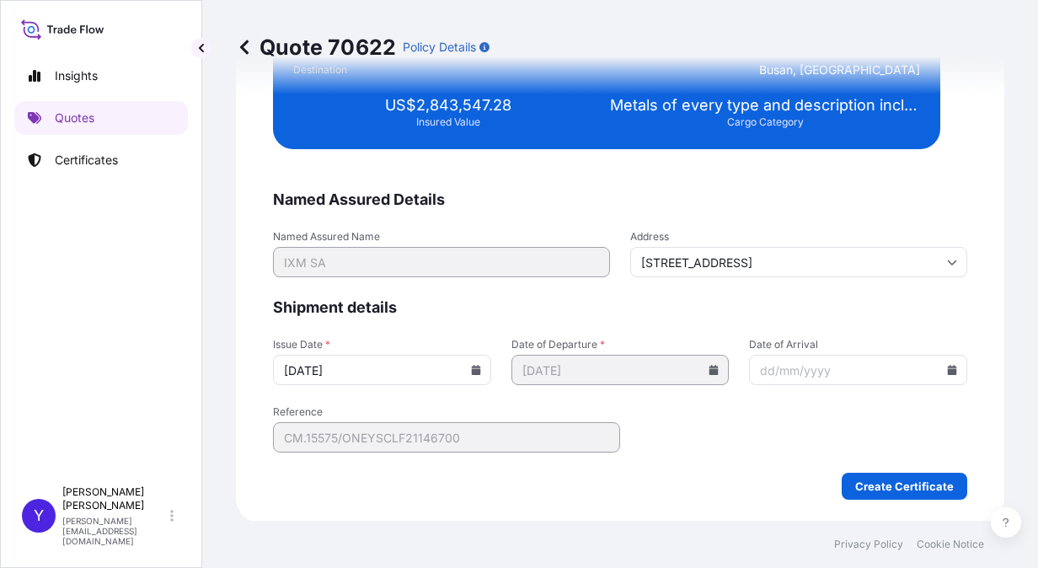
click at [471, 366] on icon at bounding box center [476, 370] width 10 height 10
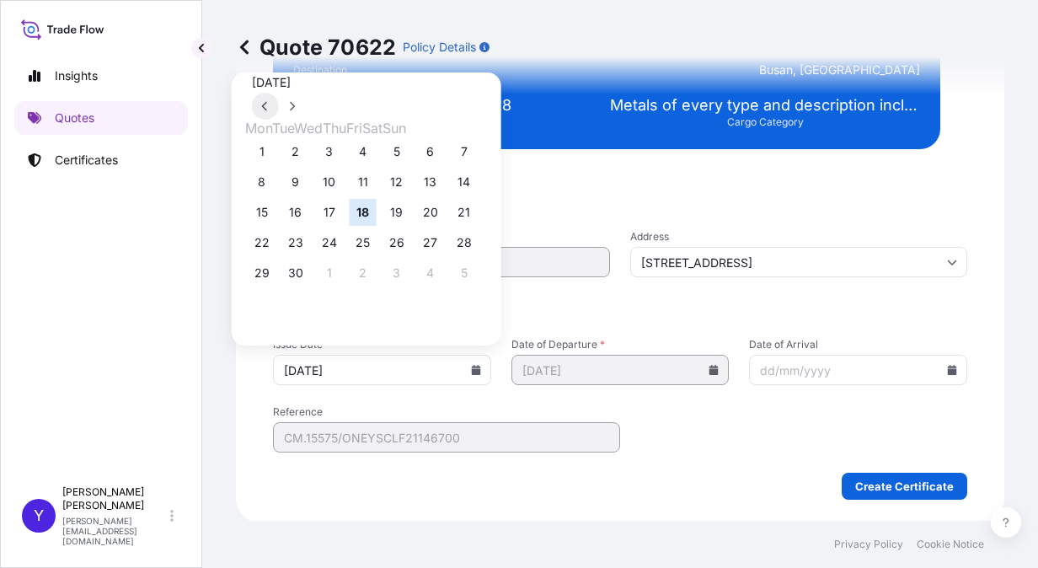
click at [269, 101] on icon at bounding box center [265, 106] width 7 height 10
click at [478, 217] on button "17" at bounding box center [464, 212] width 27 height 27
type input "17/08/2025"
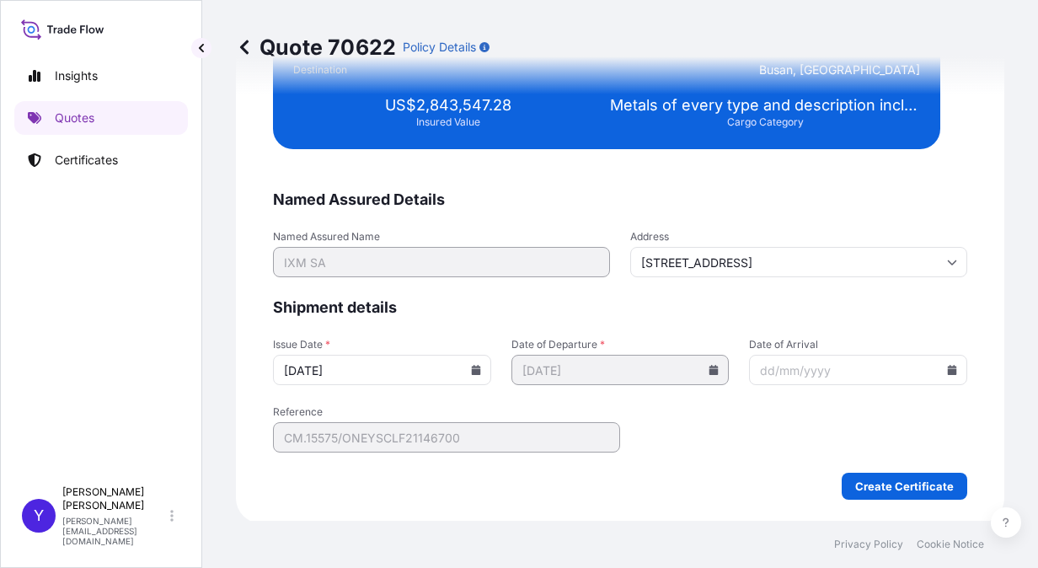
click at [723, 461] on form "Named Assured Details Named Assured Name IXM SA Address Rue de Lausanne 15, 120…" at bounding box center [620, 345] width 694 height 310
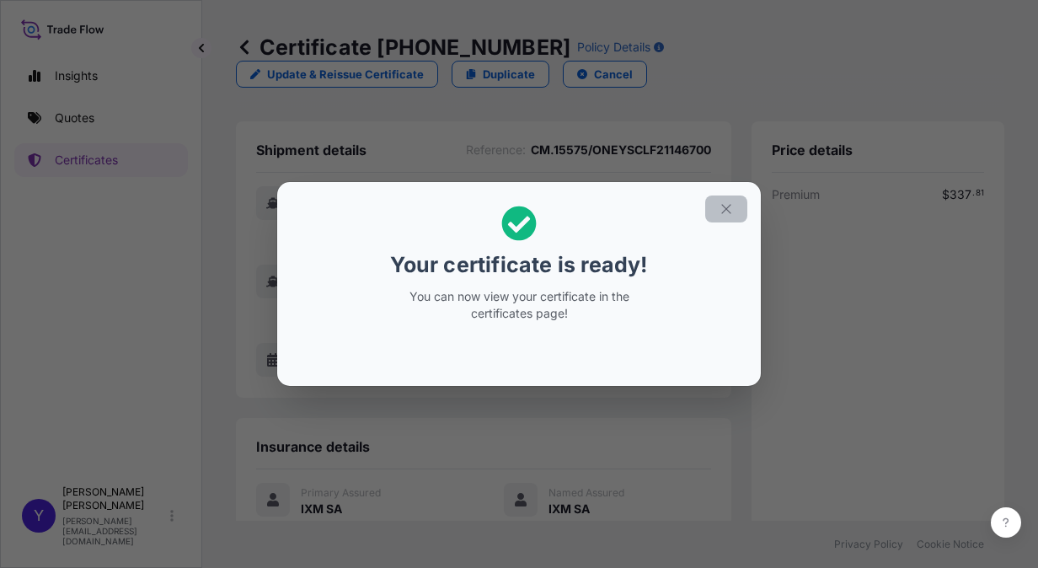
click at [723, 213] on icon "button" at bounding box center [726, 208] width 15 height 15
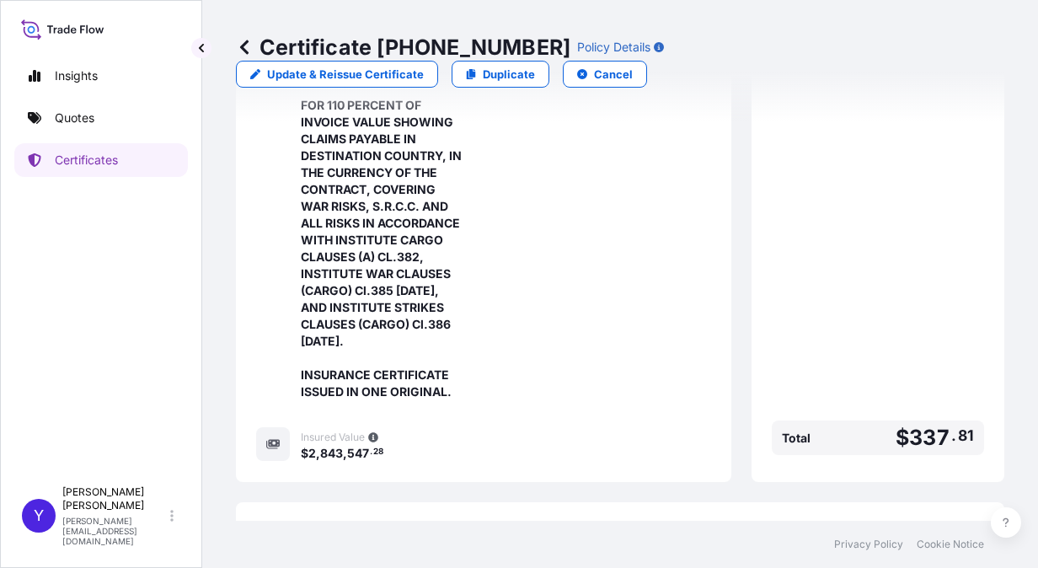
scroll to position [702, 0]
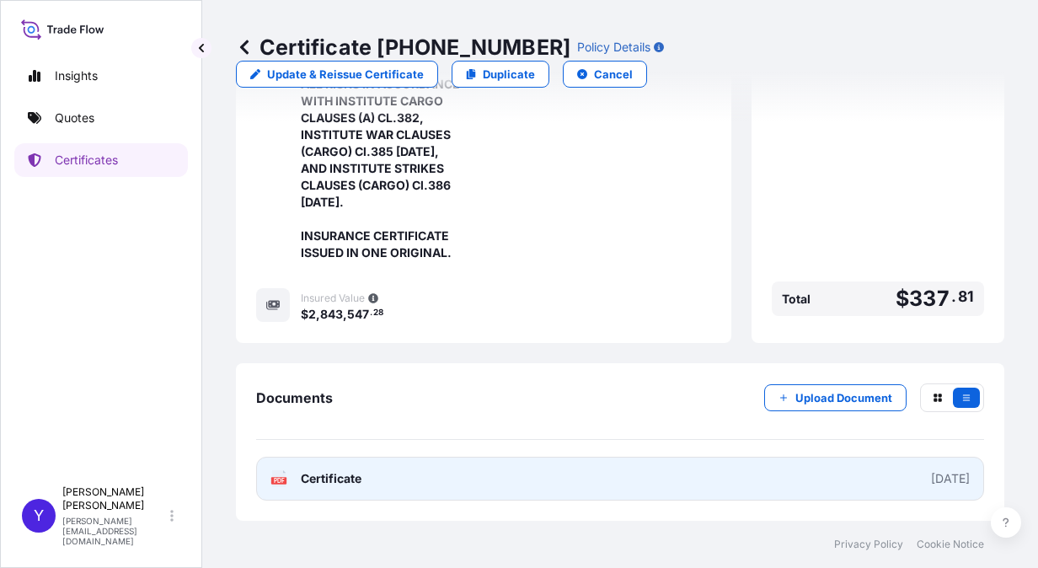
click at [606, 485] on link "PDF Certificate 2025-08-17" at bounding box center [620, 479] width 728 height 44
